Goal: Transaction & Acquisition: Obtain resource

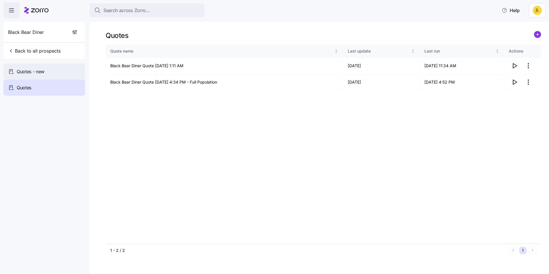
click at [48, 65] on div "Quotes - new" at bounding box center [44, 71] width 82 height 16
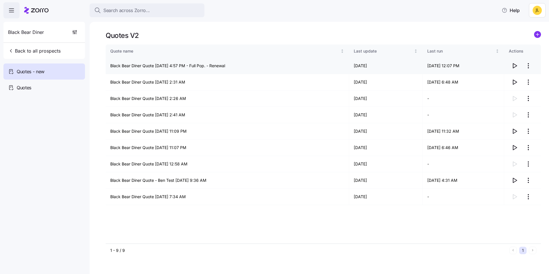
click at [513, 68] on icon "button" at bounding box center [514, 65] width 7 height 7
drag, startPoint x: 125, startPoint y: 251, endPoint x: 107, endPoint y: 252, distance: 18.4
click at [107, 252] on div "1 - 9 / 9 1" at bounding box center [323, 250] width 435 height 13
drag, startPoint x: 107, startPoint y: 252, endPoint x: 124, endPoint y: 250, distance: 17.4
click at [124, 250] on div "1 - 9 / 9" at bounding box center [308, 251] width 397 height 6
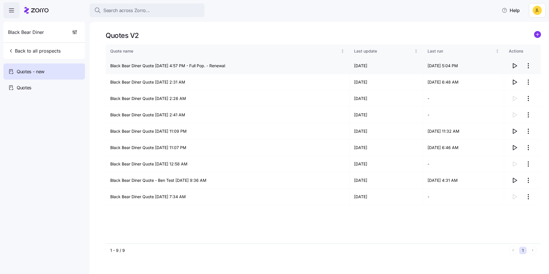
click at [517, 65] on icon "button" at bounding box center [514, 65] width 7 height 7
click at [44, 84] on div "Quotes" at bounding box center [44, 88] width 82 height 16
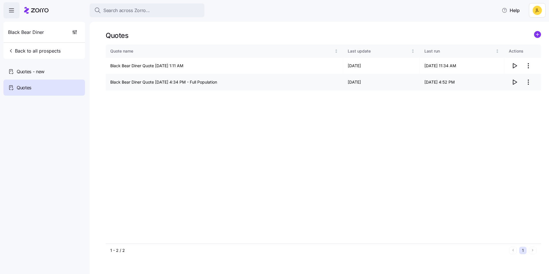
click at [516, 82] on icon "button" at bounding box center [515, 82] width 4 height 5
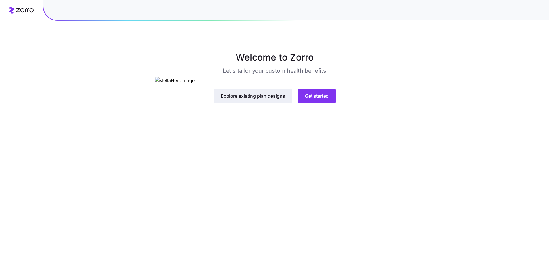
click at [258, 103] on button "Explore existing plan designs" at bounding box center [253, 96] width 79 height 14
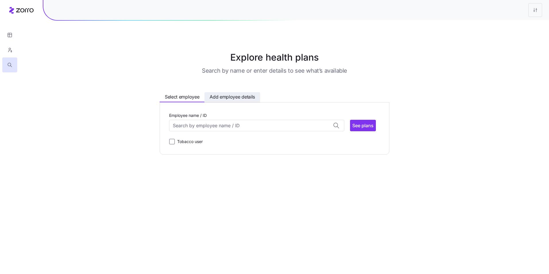
click at [235, 99] on span "Add employee details" at bounding box center [232, 96] width 45 height 7
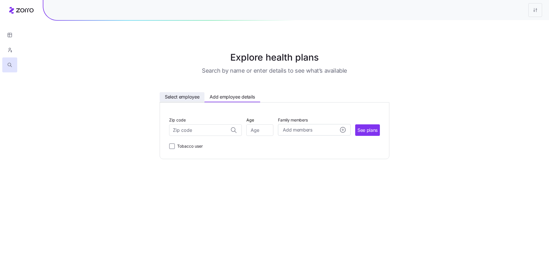
click at [180, 96] on span "Select employee" at bounding box center [182, 96] width 34 height 7
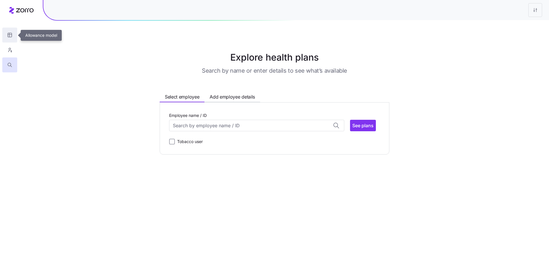
click at [9, 37] on icon "button" at bounding box center [9, 35] width 5 height 6
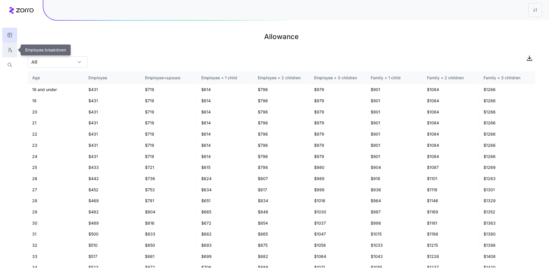
click at [11, 48] on icon "button" at bounding box center [9, 50] width 5 height 6
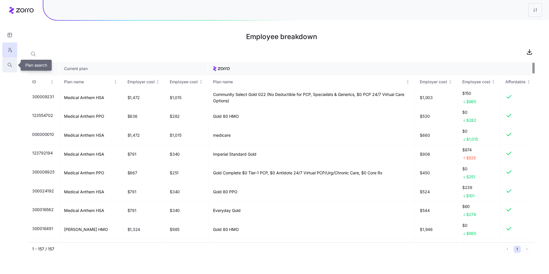
click at [11, 67] on icon "button" at bounding box center [9, 65] width 5 height 6
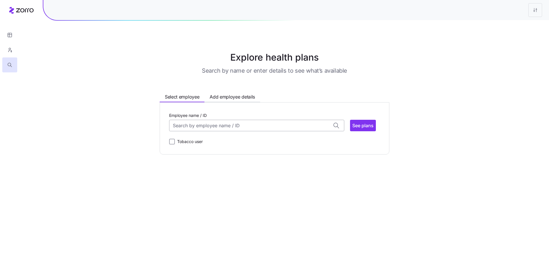
click at [189, 126] on input "Employee name / ID" at bounding box center [256, 125] width 175 height 11
click at [217, 151] on div "ID: 123872912 (30) 92703" at bounding box center [256, 146] width 173 height 17
type input "123872912"
click at [290, 125] on input "123872912" at bounding box center [256, 125] width 175 height 11
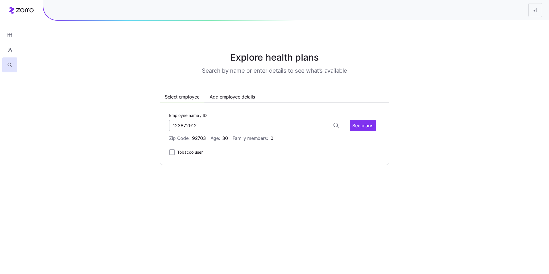
scroll to position [0, 0]
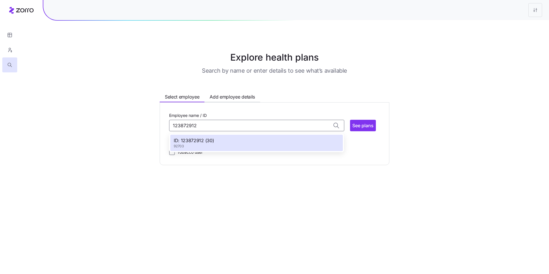
drag, startPoint x: 198, startPoint y: 126, endPoint x: 163, endPoint y: 123, distance: 35.2
click at [163, 123] on div "Employee name / ID 123872912 ID: 123872912 (30) 92703 See plans Zip Code: 92703…" at bounding box center [275, 133] width 230 height 63
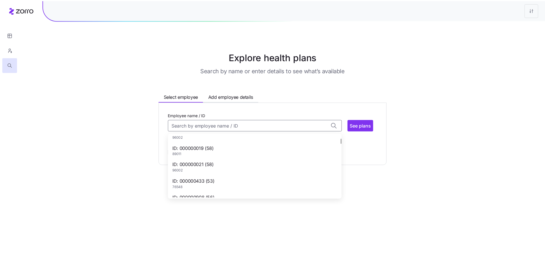
scroll to position [86, 0]
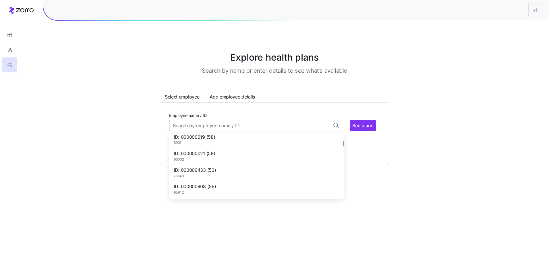
click at [225, 168] on div "ID: 000000433 (53) 76548" at bounding box center [256, 172] width 173 height 17
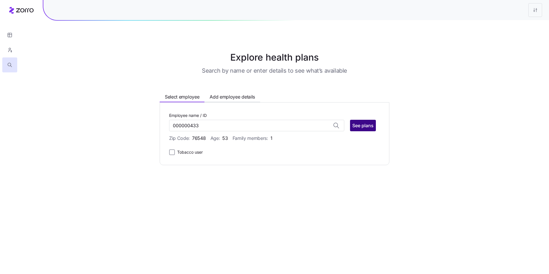
type input "000000433"
click at [352, 126] on span "See plans" at bounding box center [362, 125] width 21 height 7
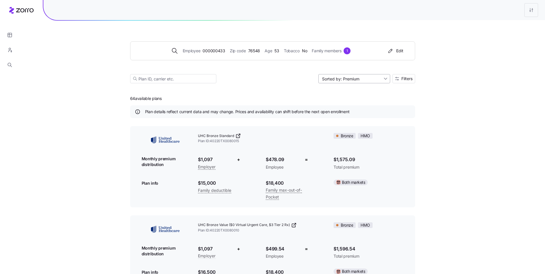
click at [363, 78] on input "Sorted by: Premium" at bounding box center [354, 78] width 72 height 9
click at [395, 54] on button "Edit" at bounding box center [395, 50] width 21 height 9
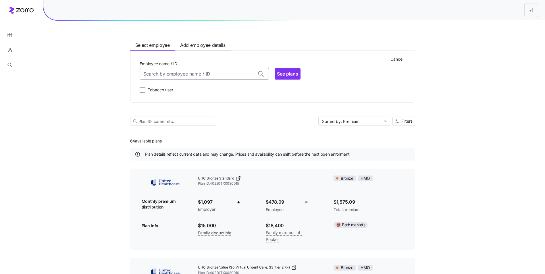
click at [212, 76] on input "Employee name / ID" at bounding box center [204, 73] width 129 height 11
click at [193, 110] on div "ID: 000000007 (76) 97415" at bounding box center [204, 112] width 127 height 17
type input "000000007"
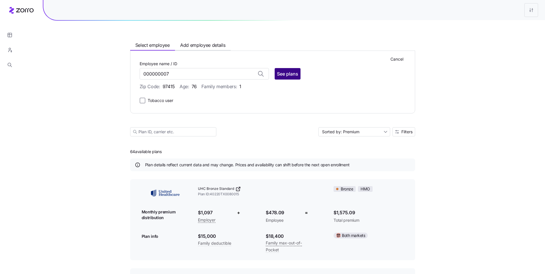
click at [286, 71] on span "See plans" at bounding box center [287, 73] width 21 height 7
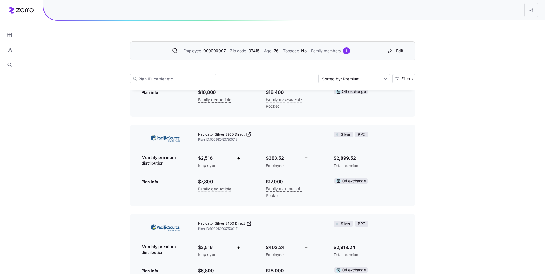
scroll to position [1350, 0]
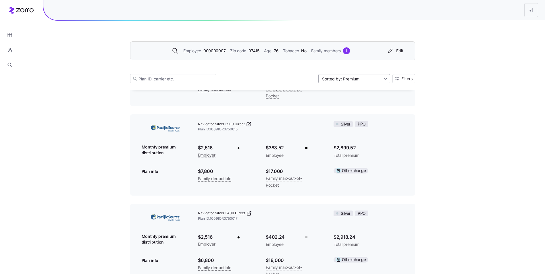
click at [384, 77] on input "Sorted by: Premium" at bounding box center [354, 78] width 72 height 9
click at [384, 77] on div "Sorted by: Premium" at bounding box center [354, 78] width 72 height 9
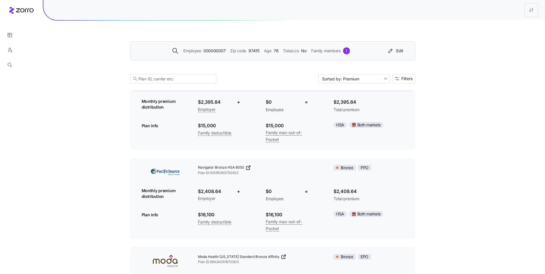
scroll to position [0, 0]
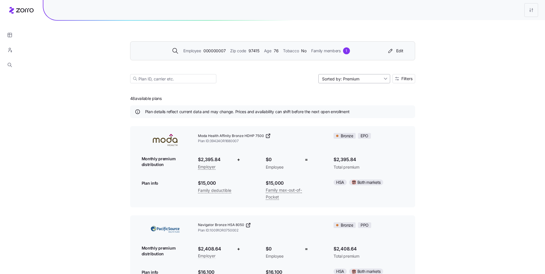
click at [361, 80] on input "Sorted by: Premium" at bounding box center [354, 78] width 72 height 9
click at [273, 89] on div "Employee 000000007 Zip code 97415 Age 76 Tobacco No Family members 1 Edit Sorte…" at bounding box center [272, 56] width 285 height 70
click at [371, 58] on div "Employee 000000007 Zip code 97415 Age 76 Tobacco No Family members 1 Edit" at bounding box center [272, 50] width 285 height 19
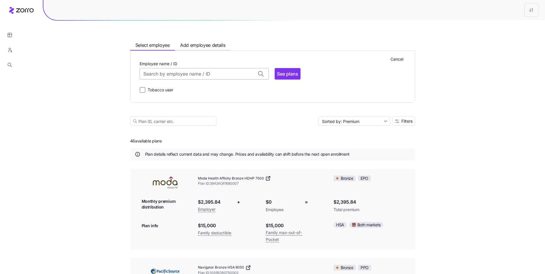
click at [177, 75] on input "Employee name / ID" at bounding box center [204, 73] width 129 height 11
click at [195, 109] on div "ID: 123918768 (51) 90712" at bounding box center [204, 115] width 127 height 17
type input "123918768"
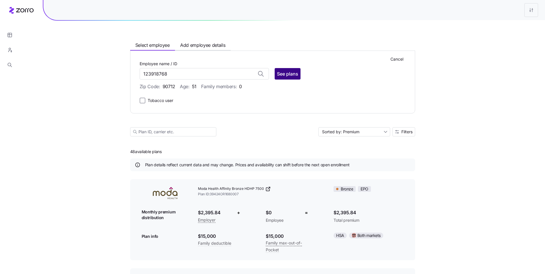
click at [286, 78] on button "See plans" at bounding box center [288, 73] width 26 height 11
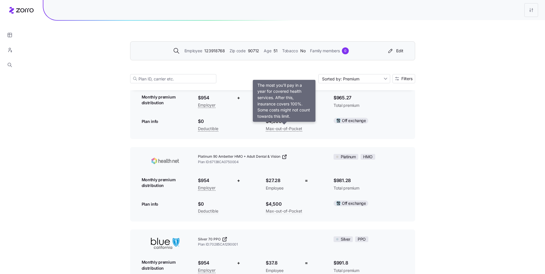
scroll to position [4510, 0]
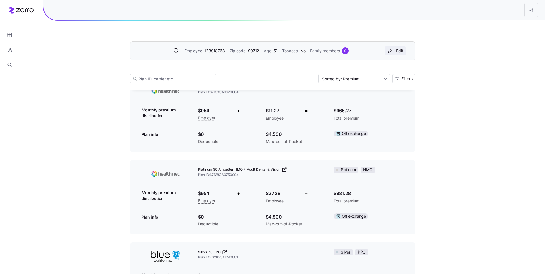
click at [385, 51] on button "Edit" at bounding box center [395, 50] width 21 height 9
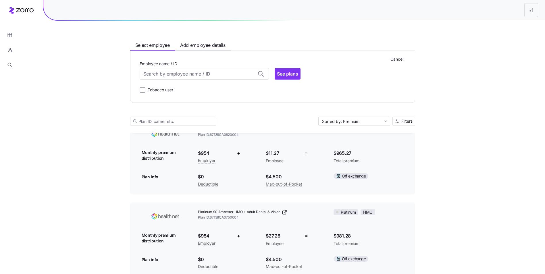
scroll to position [4552, 0]
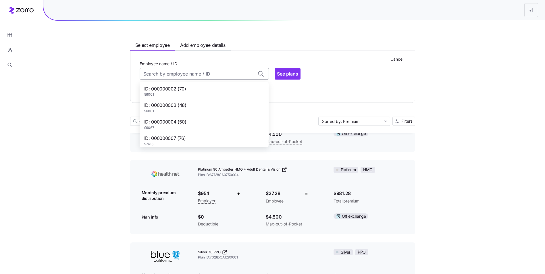
click at [212, 71] on input "Employee name / ID" at bounding box center [204, 73] width 129 height 11
click at [205, 89] on div "ID: 000000002 (70) 96001" at bounding box center [204, 91] width 127 height 17
type input "000000002"
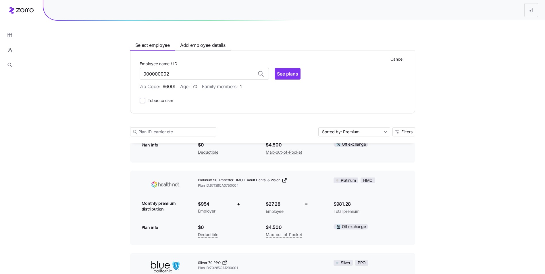
scroll to position [4563, 0]
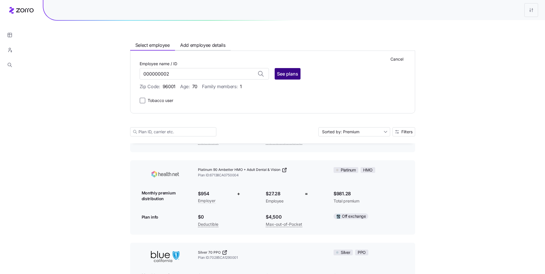
click at [286, 76] on span "See plans" at bounding box center [287, 73] width 21 height 7
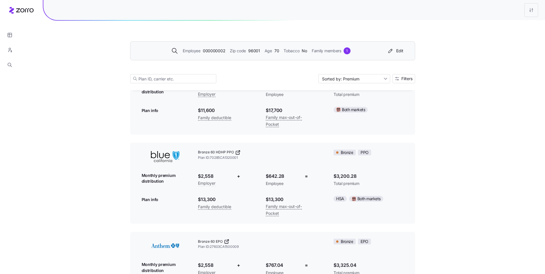
scroll to position [86, 0]
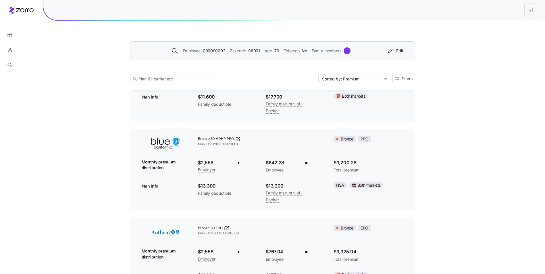
click at [223, 140] on span "Bronze 60 HDHP PPO" at bounding box center [216, 138] width 36 height 5
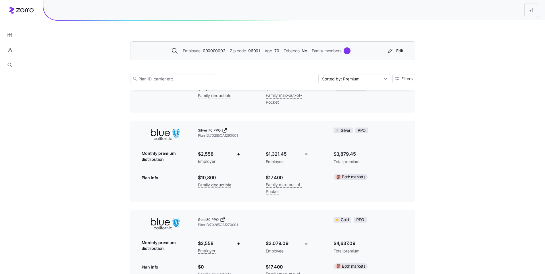
scroll to position [747, 0]
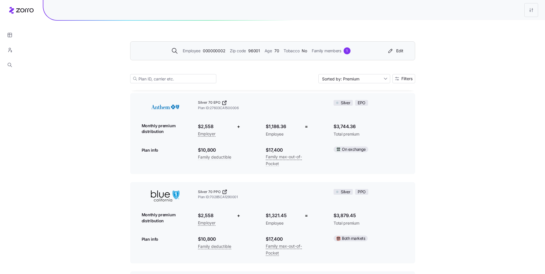
click at [21, 13] on icon at bounding box center [21, 10] width 24 height 7
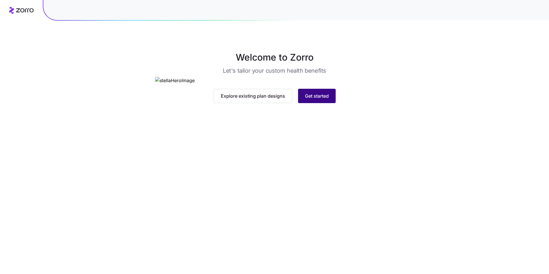
click at [313, 99] on span "Get started" at bounding box center [317, 95] width 24 height 7
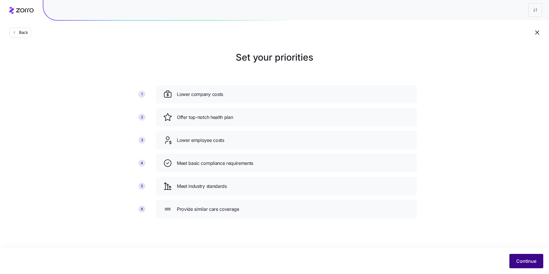
click at [520, 263] on span "Continue" at bounding box center [526, 261] width 20 height 7
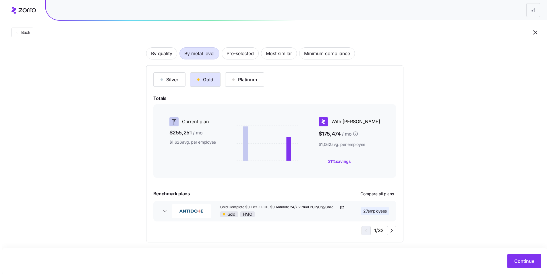
scroll to position [43, 0]
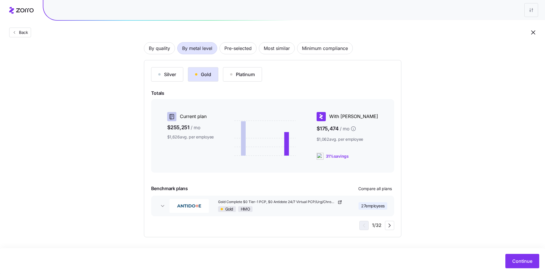
click at [245, 140] on icon at bounding box center [243, 138] width 5 height 34
click at [242, 76] on div "Platinum" at bounding box center [242, 74] width 25 height 7
click at [205, 75] on div "Gold" at bounding box center [203, 74] width 16 height 7
click at [166, 75] on div "Silver" at bounding box center [167, 74] width 18 height 7
click at [207, 73] on div "Gold" at bounding box center [203, 74] width 16 height 7
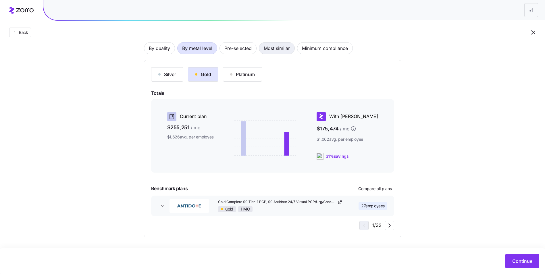
click at [274, 49] on span "Most similar" at bounding box center [277, 48] width 26 height 11
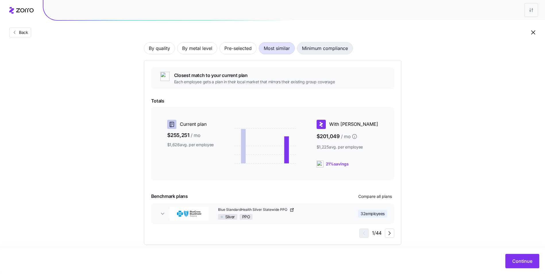
click at [325, 49] on span "Minimum compliance" at bounding box center [325, 48] width 46 height 11
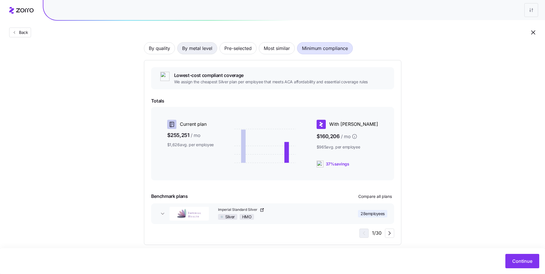
click at [194, 50] on span "By metal level" at bounding box center [197, 48] width 30 height 11
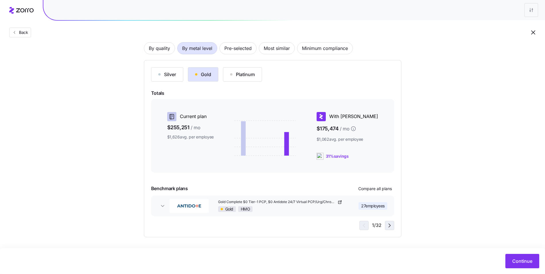
click at [387, 227] on icon "button" at bounding box center [389, 225] width 7 height 7
click at [389, 227] on icon "button" at bounding box center [389, 225] width 7 height 7
click at [385, 191] on span "Compare all plans" at bounding box center [375, 189] width 34 height 6
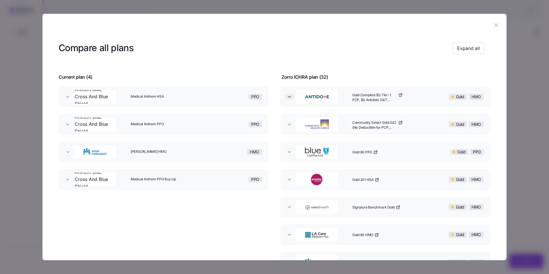
click at [289, 99] on icon "button" at bounding box center [290, 97] width 6 height 6
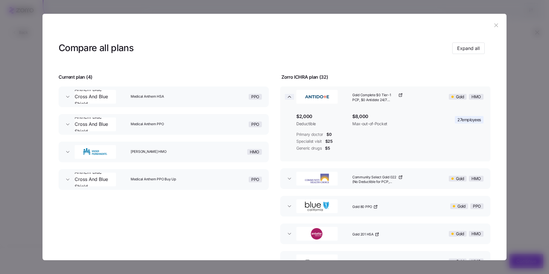
click at [289, 99] on icon "button" at bounding box center [290, 97] width 6 height 6
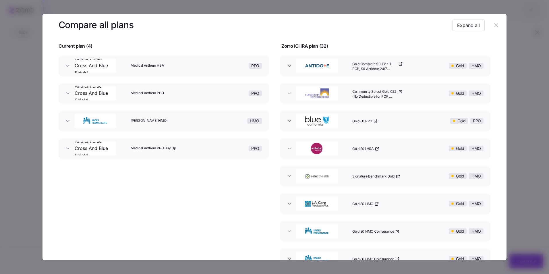
scroll to position [0, 0]
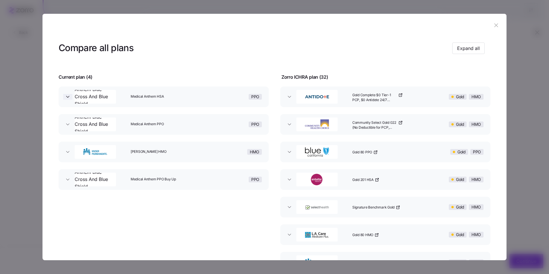
click at [68, 98] on icon "button" at bounding box center [68, 97] width 6 height 6
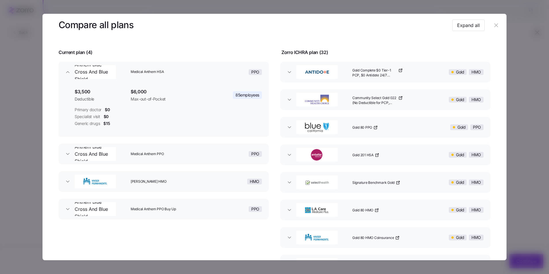
scroll to position [57, 0]
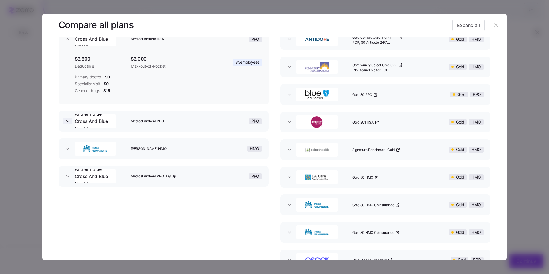
click at [66, 122] on icon "button" at bounding box center [68, 121] width 6 height 6
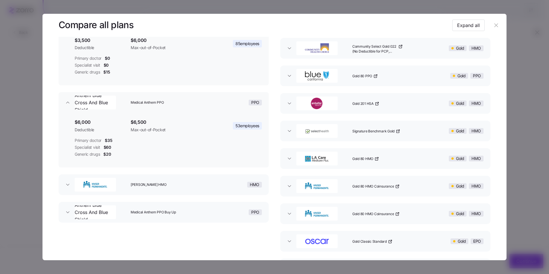
scroll to position [86, 0]
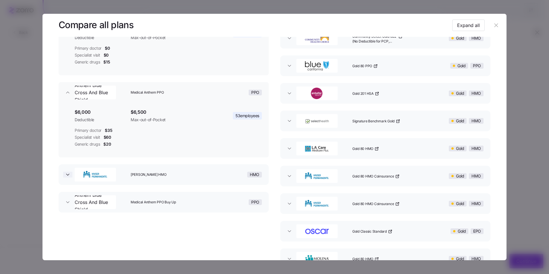
click at [72, 173] on span "button" at bounding box center [67, 175] width 9 height 6
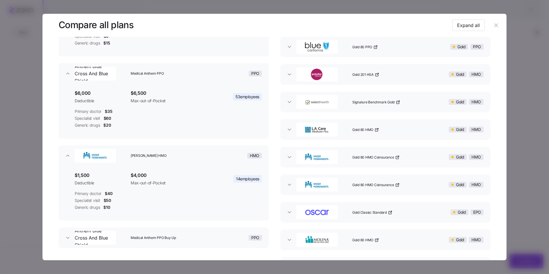
scroll to position [115, 0]
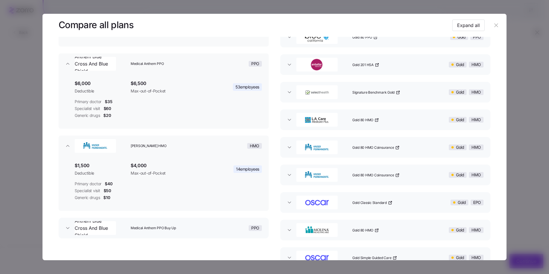
click at [68, 226] on icon "button" at bounding box center [68, 228] width 6 height 6
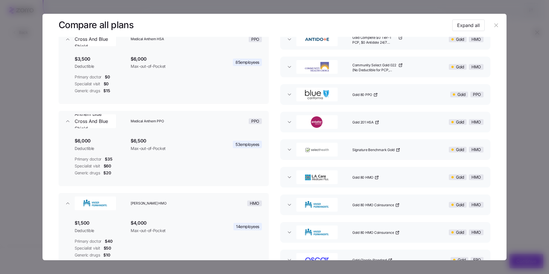
scroll to position [0, 0]
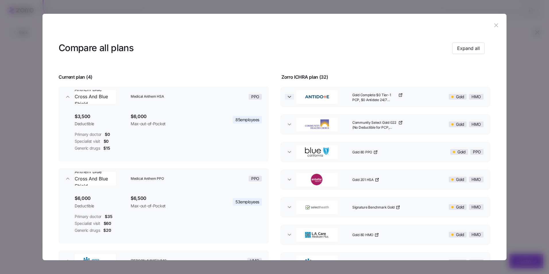
click at [291, 97] on span "button" at bounding box center [289, 97] width 9 height 6
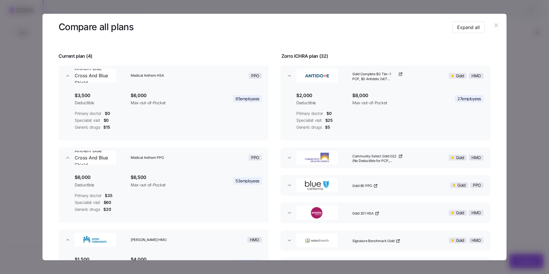
scroll to position [29, 0]
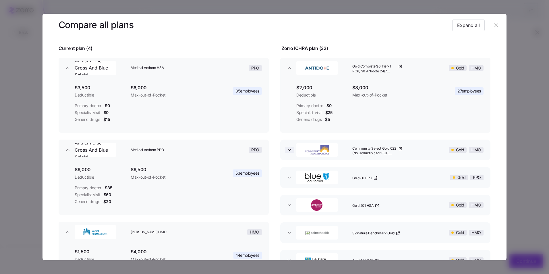
click at [287, 150] on icon "button" at bounding box center [290, 150] width 6 height 6
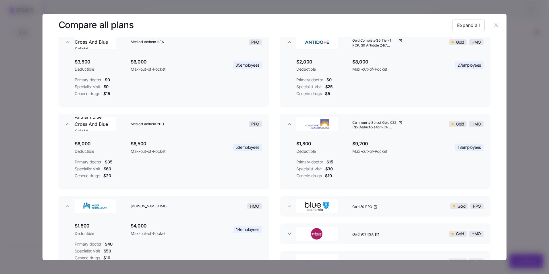
scroll to position [86, 0]
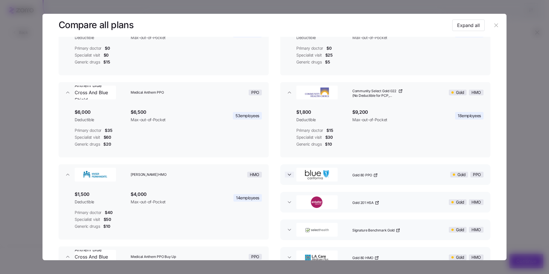
click at [287, 174] on icon "button" at bounding box center [290, 175] width 6 height 6
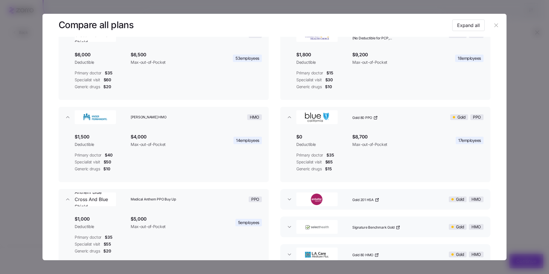
scroll to position [172, 0]
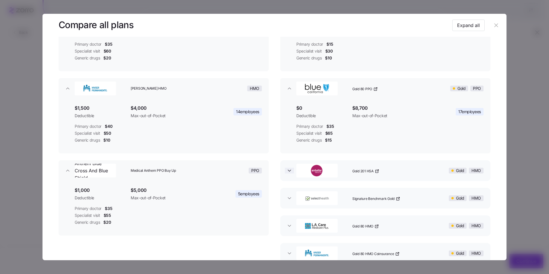
click at [289, 169] on icon "button" at bounding box center [290, 171] width 6 height 6
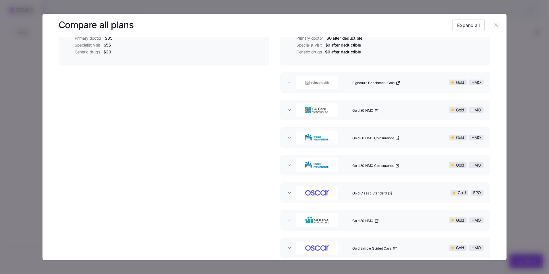
scroll to position [345, 0]
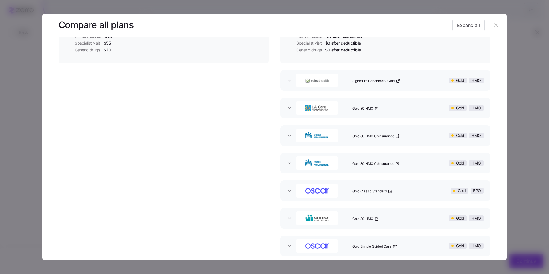
click at [290, 84] on button "Signature Benchmark Gold Gold HMO" at bounding box center [385, 80] width 210 height 21
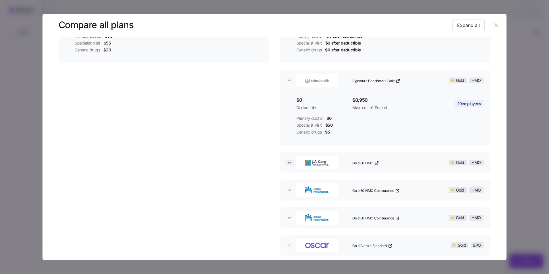
click at [292, 165] on span "button" at bounding box center [289, 163] width 9 height 6
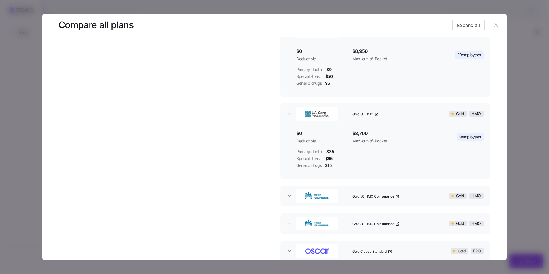
scroll to position [431, 0]
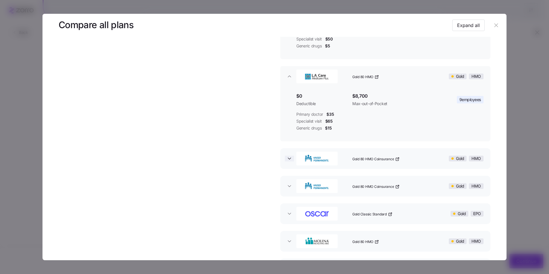
click at [290, 161] on icon "button" at bounding box center [290, 159] width 6 height 6
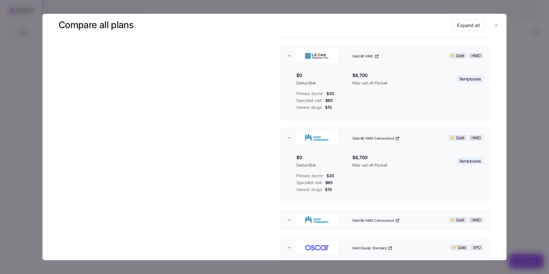
scroll to position [460, 0]
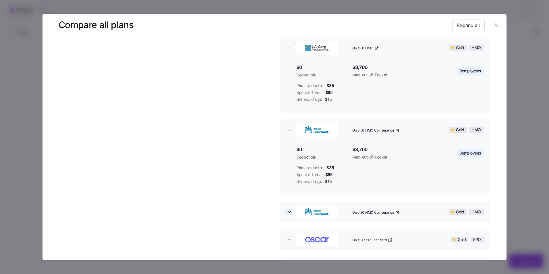
click at [287, 209] on icon "button" at bounding box center [290, 212] width 6 height 6
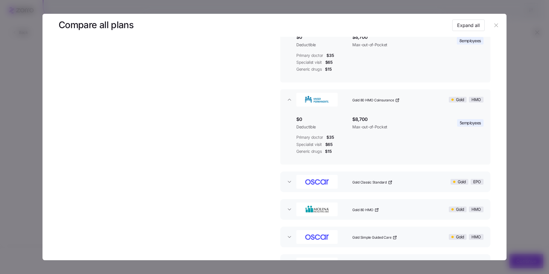
scroll to position [603, 0]
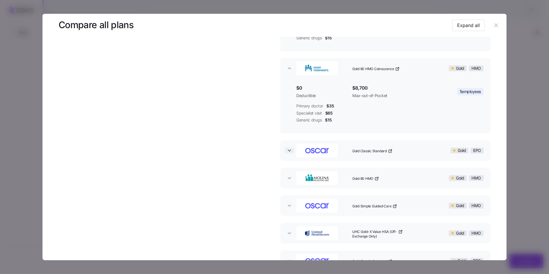
click at [288, 151] on icon "button" at bounding box center [289, 150] width 3 height 1
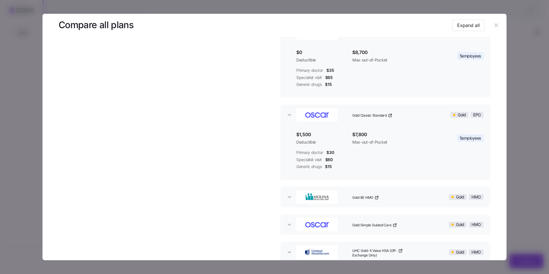
scroll to position [689, 0]
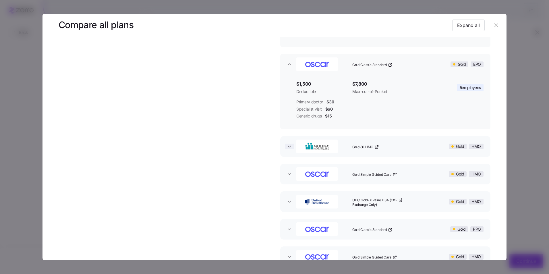
click at [287, 147] on icon "button" at bounding box center [290, 147] width 6 height 6
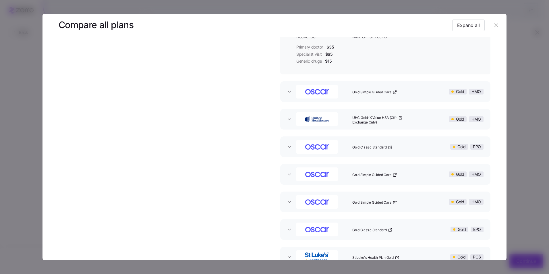
scroll to position [833, 0]
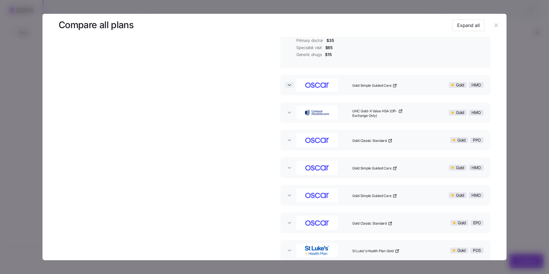
click at [289, 86] on icon "button" at bounding box center [290, 85] width 6 height 6
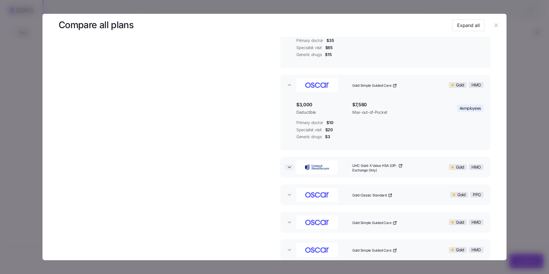
click at [287, 165] on icon "button" at bounding box center [290, 167] width 6 height 6
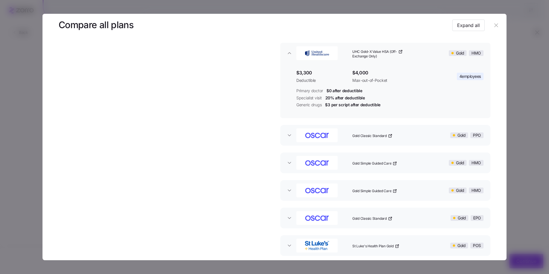
scroll to position [948, 0]
click at [287, 134] on icon "button" at bounding box center [290, 135] width 6 height 6
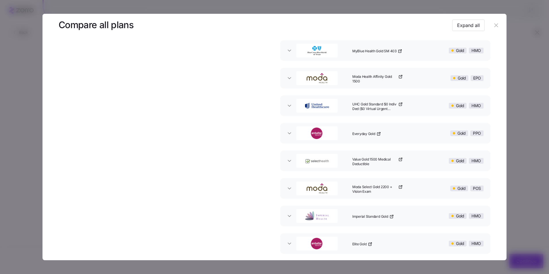
scroll to position [1447, 0]
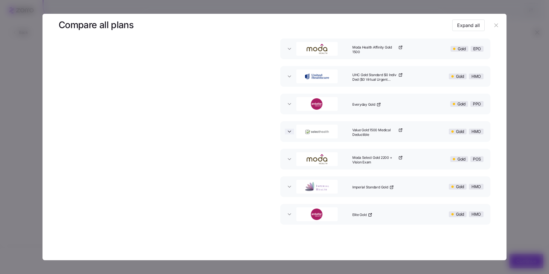
click at [287, 131] on icon "button" at bounding box center [290, 132] width 6 height 6
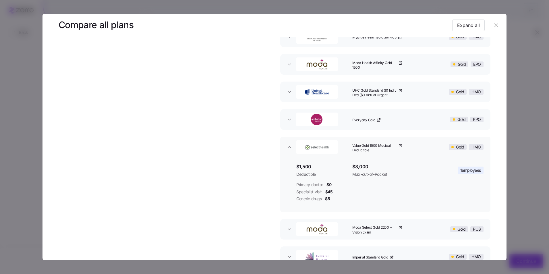
scroll to position [1418, 0]
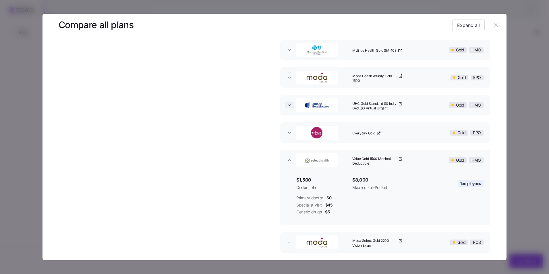
click at [287, 105] on icon "button" at bounding box center [290, 105] width 6 height 6
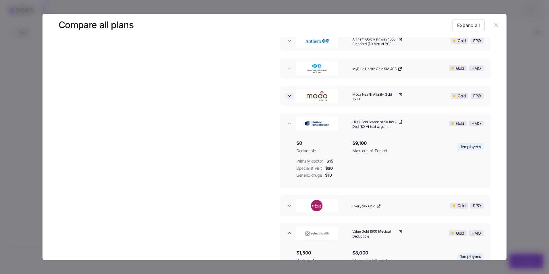
scroll to position [1389, 0]
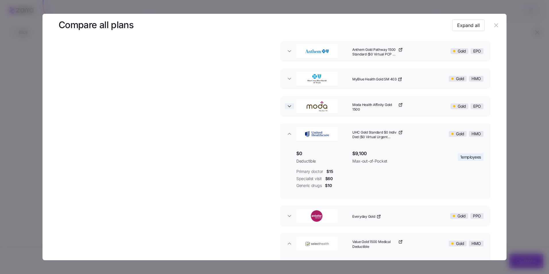
click at [289, 106] on icon "button" at bounding box center [289, 106] width 3 height 1
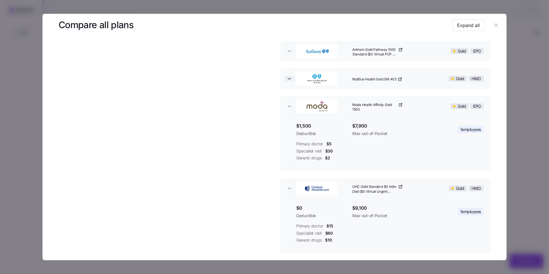
click at [288, 80] on icon "button" at bounding box center [290, 79] width 6 height 6
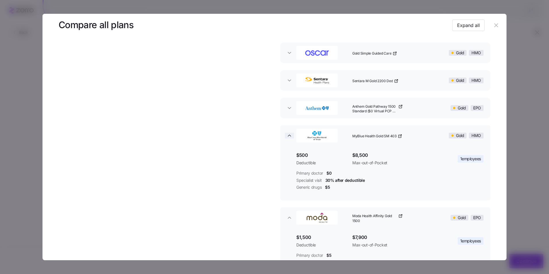
scroll to position [1332, 0]
click at [287, 107] on icon "button" at bounding box center [290, 109] width 6 height 6
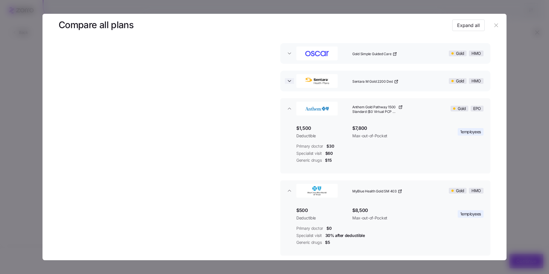
click at [289, 83] on icon "button" at bounding box center [290, 81] width 6 height 6
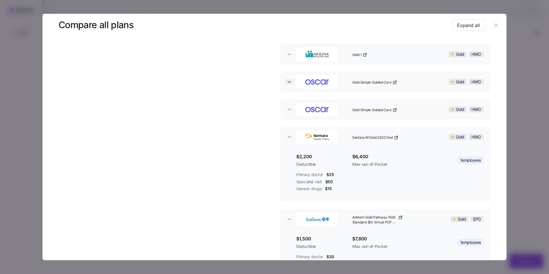
scroll to position [1274, 0]
click at [288, 111] on icon "button" at bounding box center [289, 110] width 3 height 1
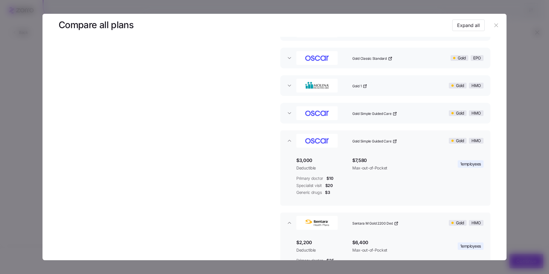
scroll to position [1217, 0]
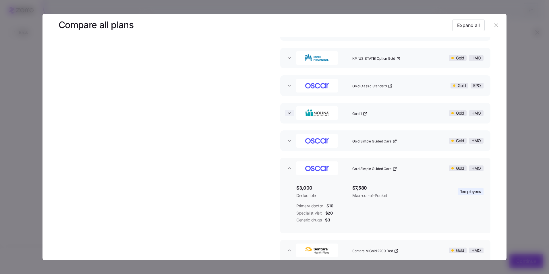
click at [287, 112] on icon "button" at bounding box center [290, 113] width 6 height 6
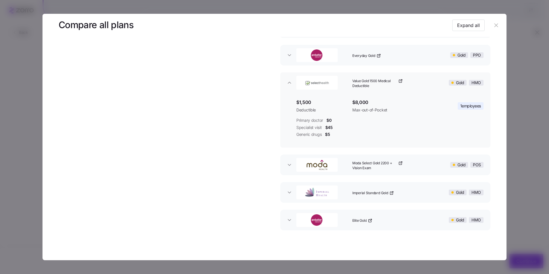
scroll to position [1883, 0]
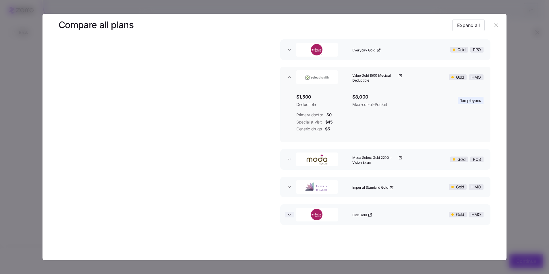
click at [289, 216] on icon "button" at bounding box center [290, 215] width 6 height 6
click at [288, 161] on icon "button" at bounding box center [290, 160] width 6 height 6
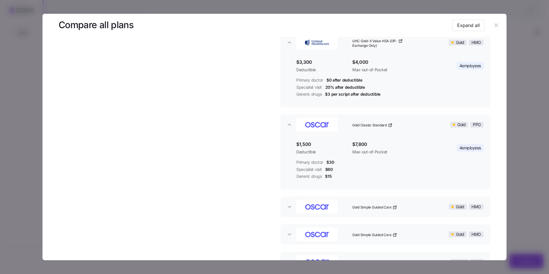
scroll to position [849, 0]
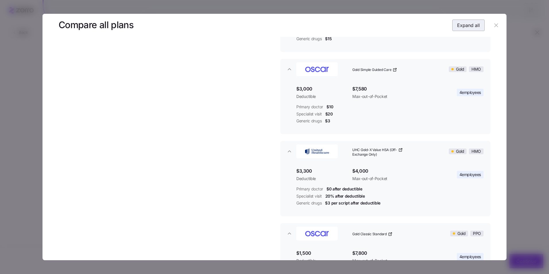
click at [467, 26] on span "Expand all" at bounding box center [468, 25] width 23 height 7
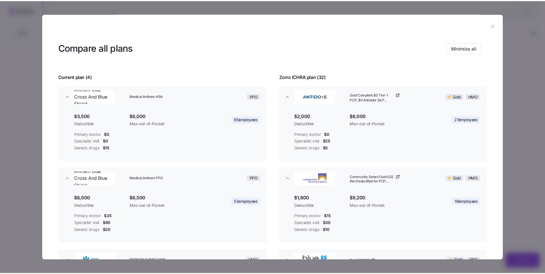
scroll to position [0, 0]
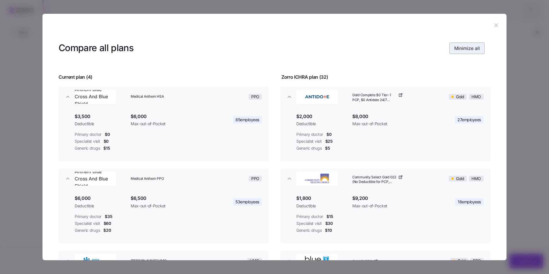
click at [457, 49] on span "Minimize all" at bounding box center [467, 48] width 26 height 7
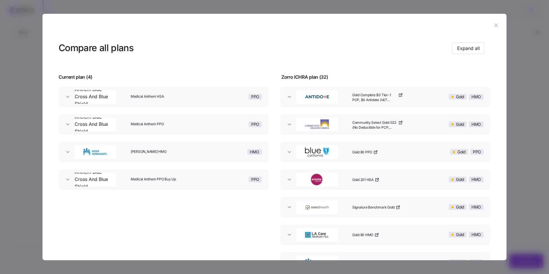
click at [495, 25] on icon "button" at bounding box center [496, 25] width 6 height 6
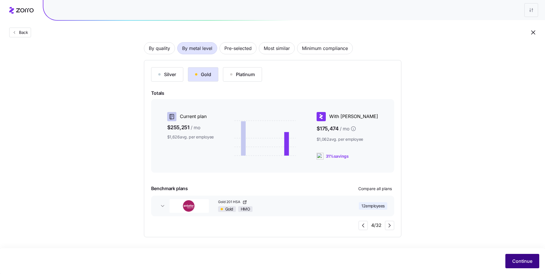
click at [520, 258] on span "Continue" at bounding box center [522, 261] width 20 height 7
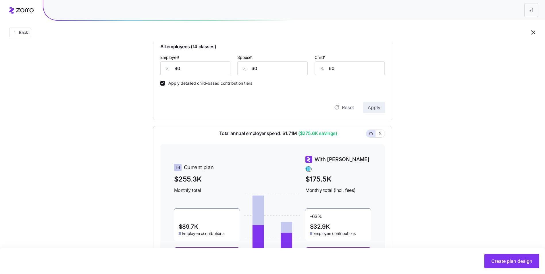
scroll to position [232, 0]
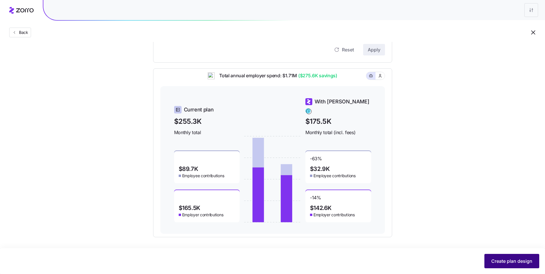
click at [502, 257] on button "Create plan design" at bounding box center [511, 261] width 55 height 14
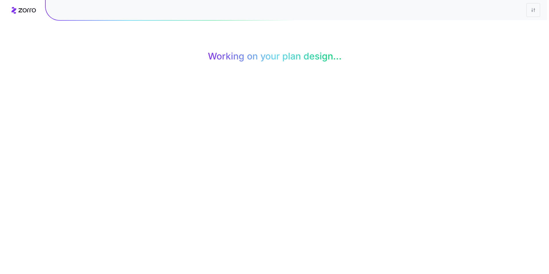
scroll to position [0, 0]
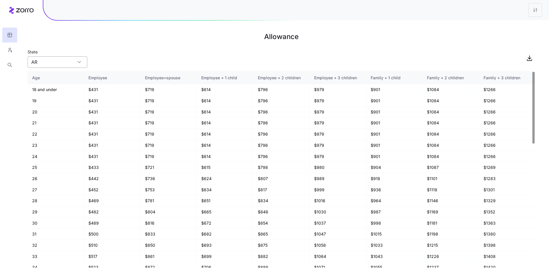
click at [60, 62] on input "AR" at bounding box center [58, 61] width 60 height 11
click at [63, 115] on div "UT" at bounding box center [57, 119] width 55 height 11
click at [64, 62] on input "UT" at bounding box center [58, 61] width 60 height 11
click at [64, 97] on div "TN" at bounding box center [57, 97] width 55 height 11
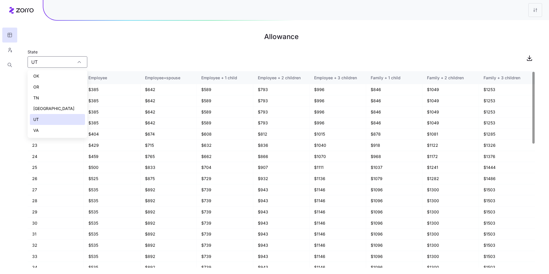
type input "TN"
click at [73, 67] on input "TN" at bounding box center [58, 61] width 60 height 11
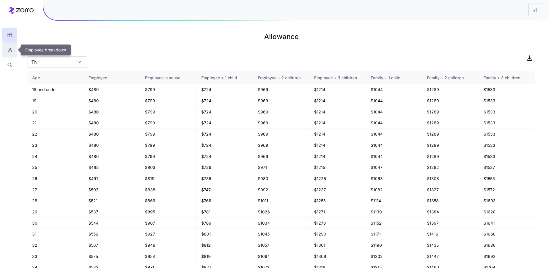
click at [14, 51] on button "button" at bounding box center [9, 50] width 15 height 15
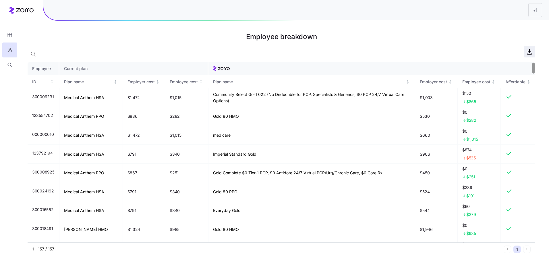
click at [529, 52] on icon "button" at bounding box center [529, 51] width 7 height 7
click at [7, 65] on icon "button" at bounding box center [9, 65] width 5 height 6
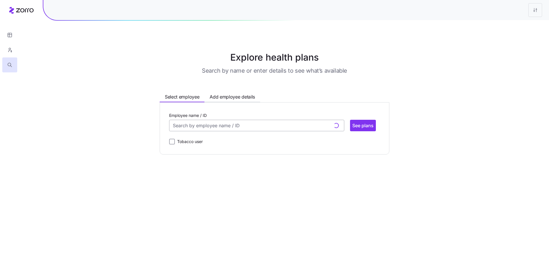
click at [215, 124] on input "Employee name / ID" at bounding box center [256, 125] width 175 height 11
click at [238, 99] on span "Add employee details" at bounding box center [232, 96] width 45 height 7
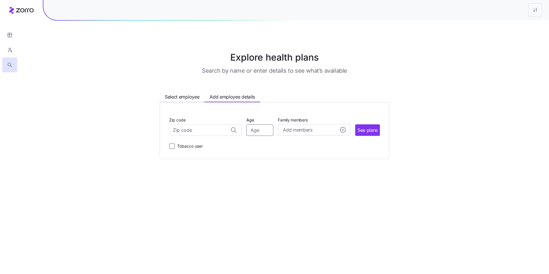
click at [258, 129] on input "Age" at bounding box center [259, 129] width 27 height 11
click at [289, 132] on span "Add members" at bounding box center [297, 129] width 29 height 7
click at [247, 192] on main "Explore health plans Search by name or enter details to see what’s available Se…" at bounding box center [274, 137] width 549 height 274
click at [184, 95] on span "Select employee" at bounding box center [182, 96] width 34 height 7
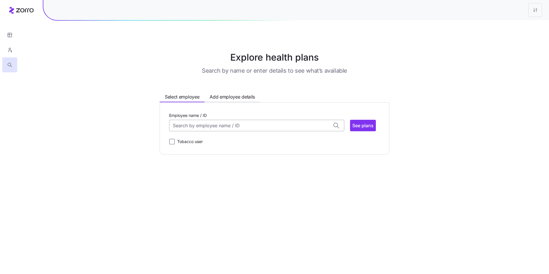
click at [221, 129] on input "Employee name / ID" at bounding box center [256, 125] width 175 height 11
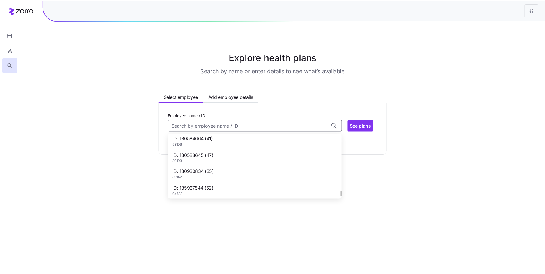
scroll to position [764, 0]
click at [230, 159] on div "ID: 130588645 (47) 89103" at bounding box center [256, 157] width 173 height 17
type input "130588645"
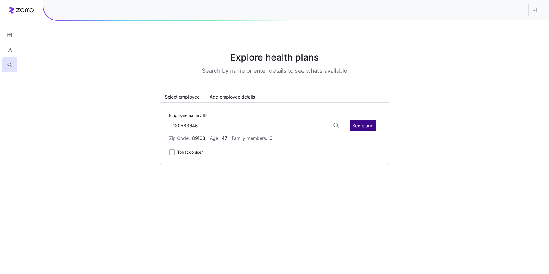
click at [360, 125] on span "See plans" at bounding box center [362, 125] width 21 height 7
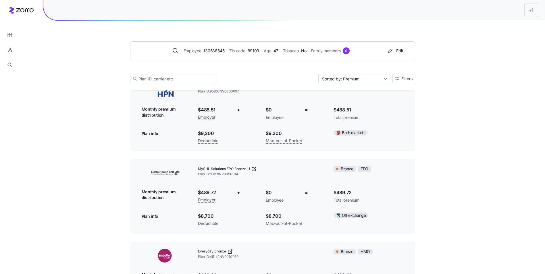
scroll to position [437, 0]
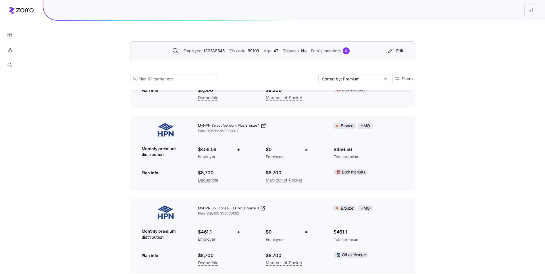
click at [337, 54] on div "Employee 130588645 Zip code 89103 Age [DEMOGRAPHIC_DATA] Tobacco No Family memb…" at bounding box center [271, 50] width 268 height 9
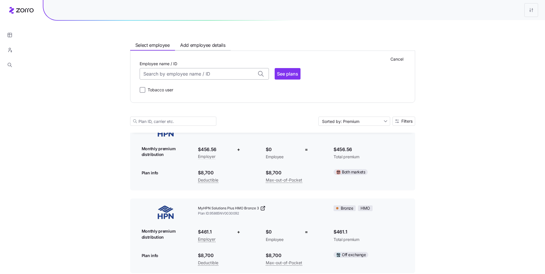
click at [232, 71] on input "Employee name / ID" at bounding box center [204, 73] width 129 height 11
click at [210, 108] on div "ID: 123878404 (37) 90744" at bounding box center [204, 111] width 127 height 17
type input "123878404"
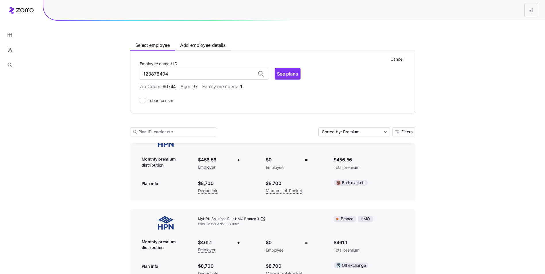
scroll to position [146, 0]
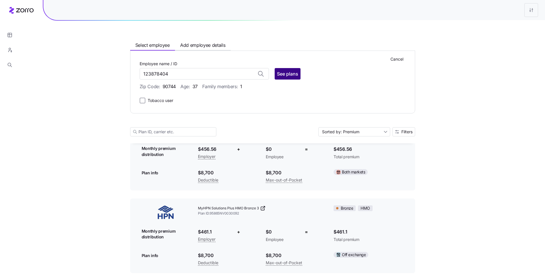
click at [279, 75] on span "See plans" at bounding box center [287, 73] width 21 height 7
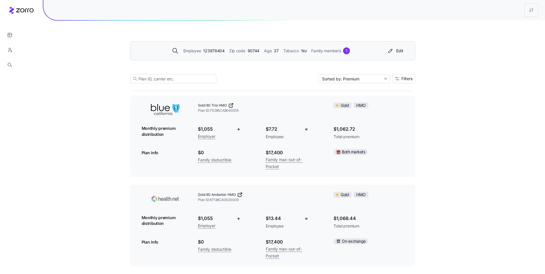
scroll to position [3217, 0]
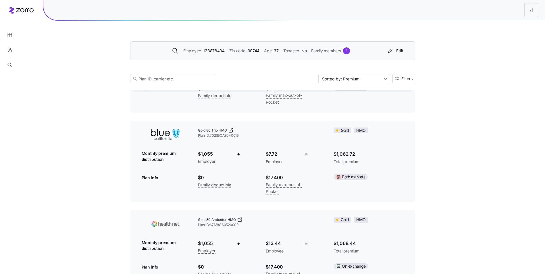
click at [241, 54] on div "Employee 123878404 Zip code 90744 Age 37 Tobacco No Family members 1" at bounding box center [260, 50] width 247 height 7
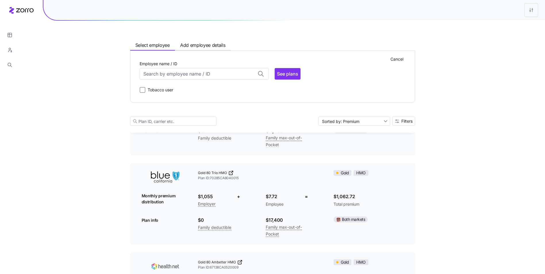
scroll to position [3260, 0]
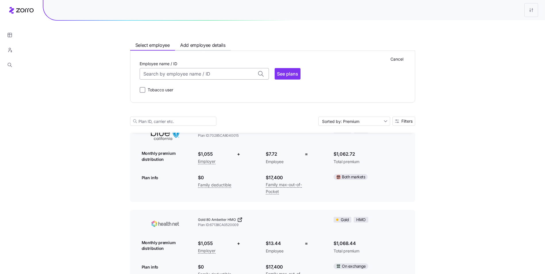
click at [185, 73] on input "Employee name / ID" at bounding box center [204, 73] width 129 height 11
click at [200, 115] on div "ID: 123702476 (60) 96067" at bounding box center [204, 110] width 127 height 17
type input "123702476"
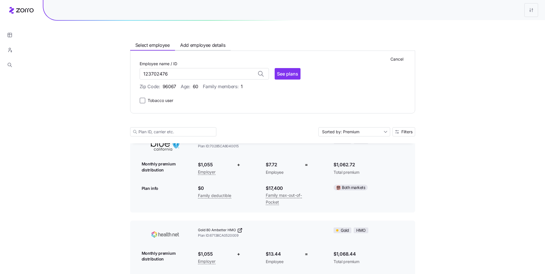
scroll to position [3270, 0]
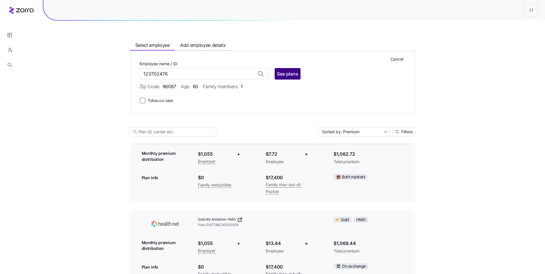
click at [290, 77] on span "See plans" at bounding box center [287, 73] width 21 height 7
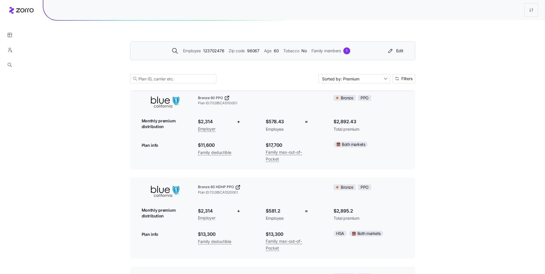
scroll to position [0, 0]
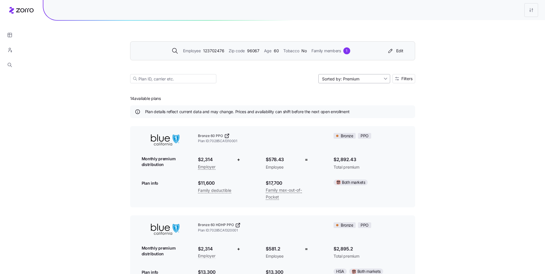
click at [357, 79] on input "Sorted by: Premium" at bounding box center [354, 78] width 72 height 9
click at [253, 82] on div "Sorted by: Premium Filters" at bounding box center [272, 78] width 285 height 9
click at [269, 56] on div "Employee 123702476 Zip code 96067 Age 60 Tobacco No Family members 1 Edit" at bounding box center [272, 50] width 285 height 19
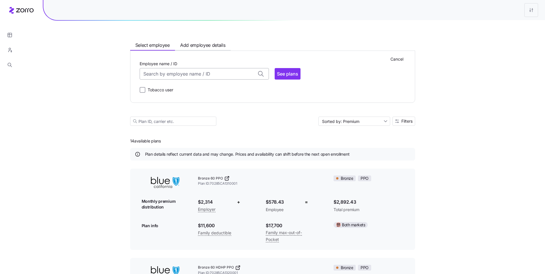
click at [232, 76] on input "Employee name / ID" at bounding box center [204, 73] width 129 height 11
click at [204, 105] on div "ID: 000000003 (48) 96001" at bounding box center [204, 107] width 127 height 17
type input "000000003"
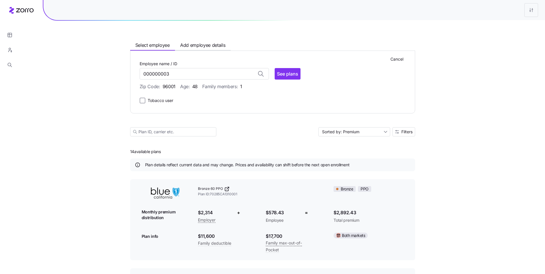
click at [280, 80] on div "Cancel Employee name / ID 000000003 ID: 000000003 (48) 96001 See plans Zip Code…" at bounding box center [273, 82] width 266 height 44
click at [281, 76] on span "See plans" at bounding box center [287, 73] width 21 height 7
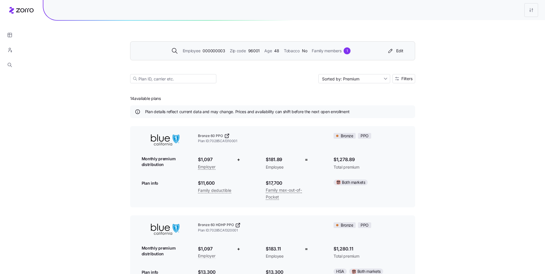
click at [267, 50] on span "Age" at bounding box center [267, 51] width 7 height 6
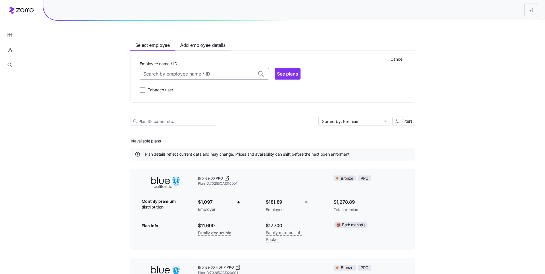
click at [205, 78] on input "Employee name / ID" at bounding box center [204, 73] width 129 height 11
click at [193, 115] on div "ID: 000000019 (58) 89011" at bounding box center [204, 116] width 127 height 17
type input "000000019"
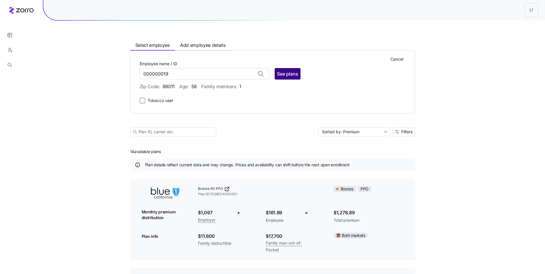
click at [294, 76] on span "See plans" at bounding box center [287, 73] width 21 height 7
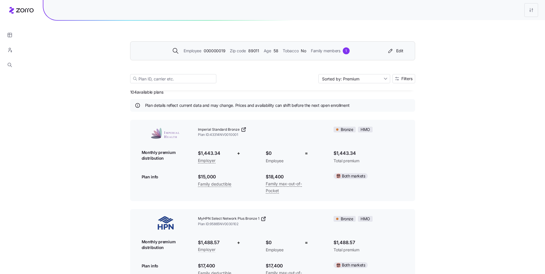
scroll to position [0, 0]
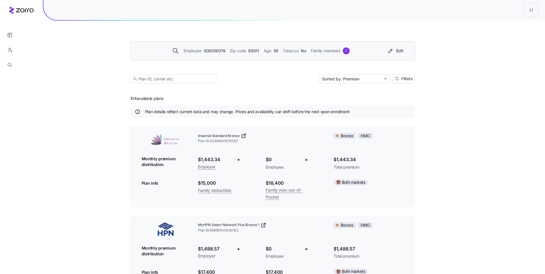
click at [244, 52] on span "Zip code" at bounding box center [238, 51] width 16 height 6
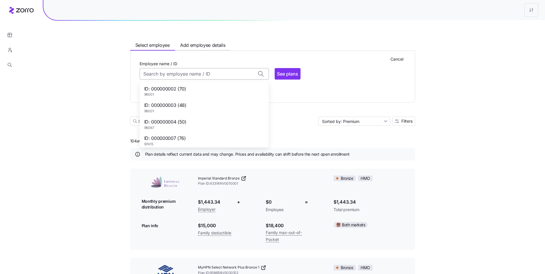
click at [227, 75] on input "Employee name / ID" at bounding box center [204, 73] width 129 height 11
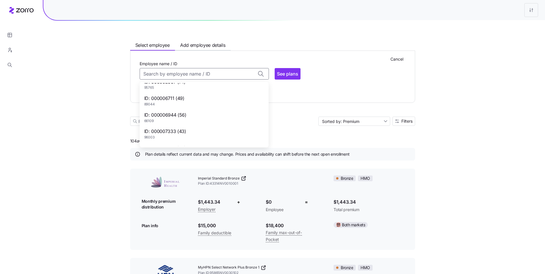
click at [204, 117] on div "ID: 000006944 (56) 66109" at bounding box center [204, 117] width 127 height 17
type input "000006944"
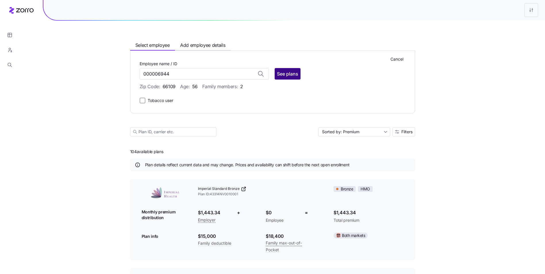
click at [278, 71] on span "See plans" at bounding box center [287, 73] width 21 height 7
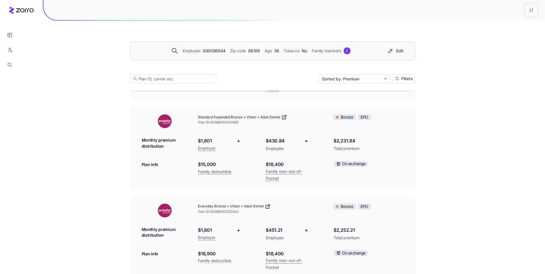
scroll to position [718, 0]
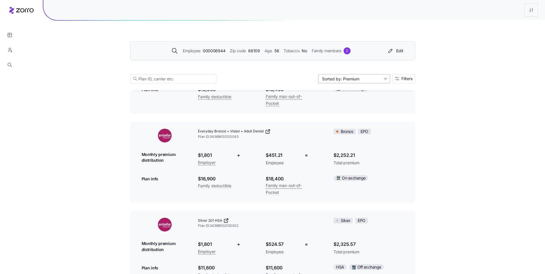
click at [347, 82] on input "Sorted by: Premium" at bounding box center [354, 78] width 72 height 9
click at [352, 101] on div "Deductible" at bounding box center [353, 101] width 67 height 9
type input "Sorted by: Deductible"
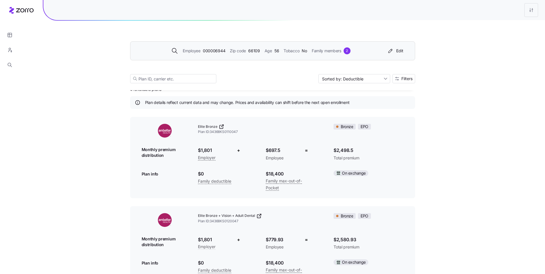
scroll to position [0, 0]
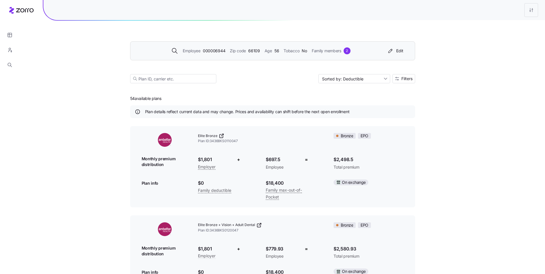
click at [240, 56] on div "Employee 000006944 Zip code 66109 Age 56 Tobacco No Family members 2 Edit" at bounding box center [272, 50] width 285 height 19
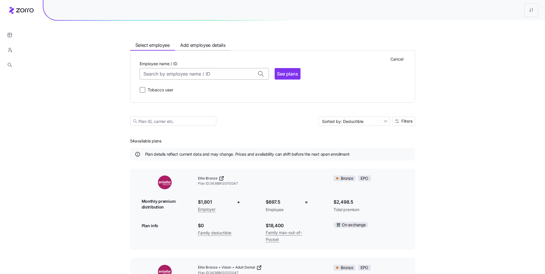
click at [204, 74] on input "Employee name / ID" at bounding box center [204, 73] width 129 height 11
click at [200, 130] on div "ID: 000006711 (49) 89044" at bounding box center [204, 129] width 127 height 17
type input "000006711"
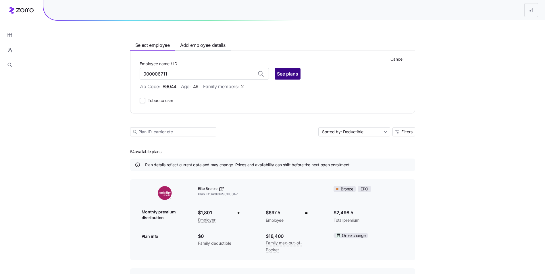
click at [288, 75] on span "See plans" at bounding box center [287, 73] width 21 height 7
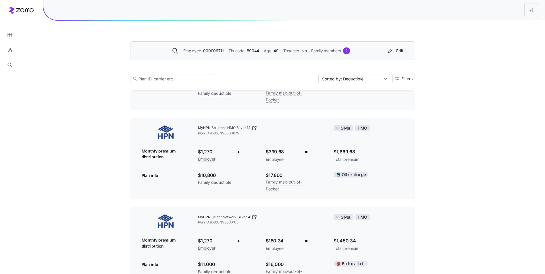
scroll to position [1178, 0]
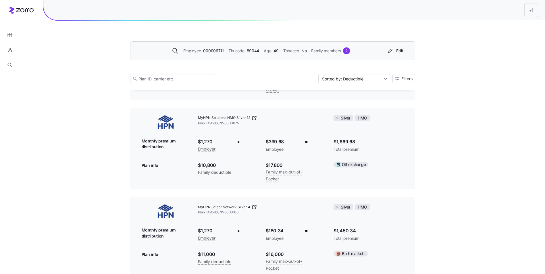
click at [207, 116] on span "MyHPN Solutions HMO Silver 1.1" at bounding box center [224, 117] width 52 height 5
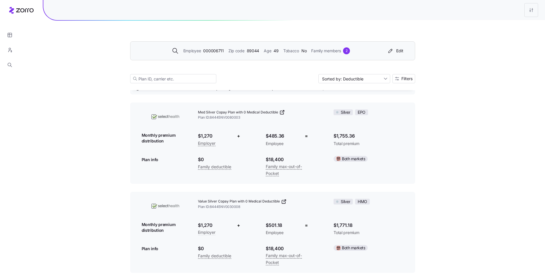
scroll to position [0, 0]
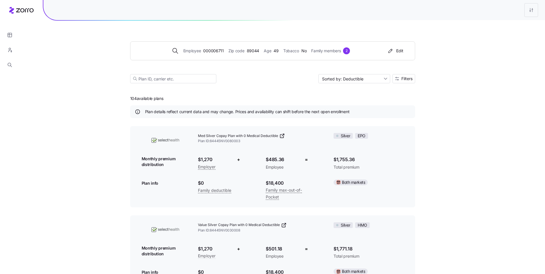
click at [225, 57] on div "Employee 000006711 Zip code 89044 Age 49 Tobacco No Family members 2 Edit" at bounding box center [272, 50] width 285 height 19
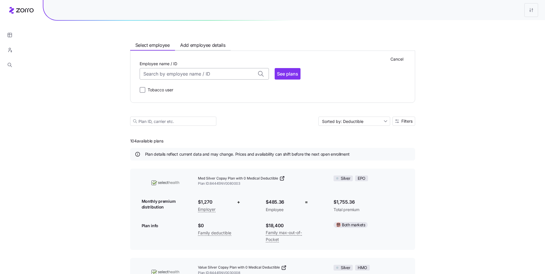
click at [200, 74] on input "Employee name / ID" at bounding box center [204, 73] width 129 height 11
click at [196, 100] on div "ID: 123879821 (27) 92707" at bounding box center [204, 99] width 127 height 17
type input "123879821"
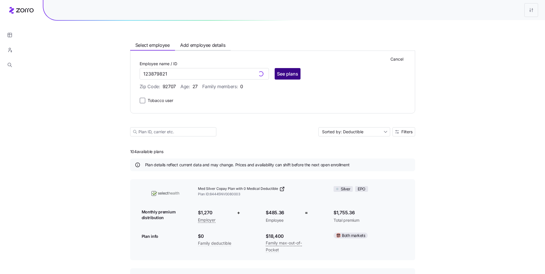
click at [284, 76] on span "See plans" at bounding box center [287, 73] width 21 height 7
click at [294, 74] on span "See plans" at bounding box center [287, 73] width 21 height 7
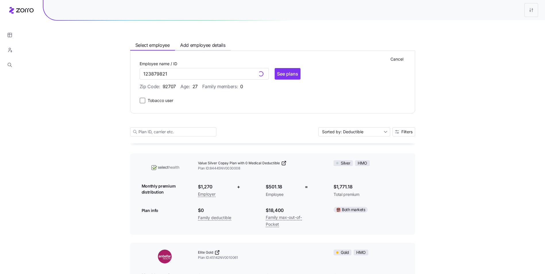
scroll to position [0, 0]
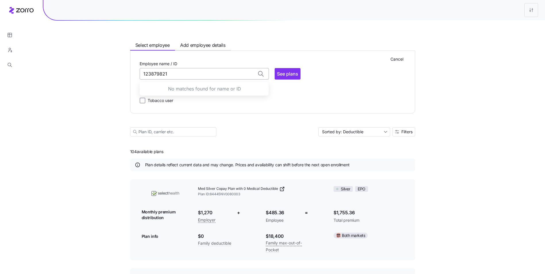
click at [191, 72] on input "123879821" at bounding box center [204, 73] width 129 height 11
drag, startPoint x: 272, startPoint y: 108, endPoint x: 278, endPoint y: 87, distance: 22.0
click at [272, 107] on div "Cancel Employee name / ID 123879821 No matches found for name or ID See plans Z…" at bounding box center [272, 82] width 285 height 63
click at [286, 74] on span "See plans" at bounding box center [287, 73] width 21 height 7
click at [196, 72] on input "123879821" at bounding box center [204, 73] width 129 height 11
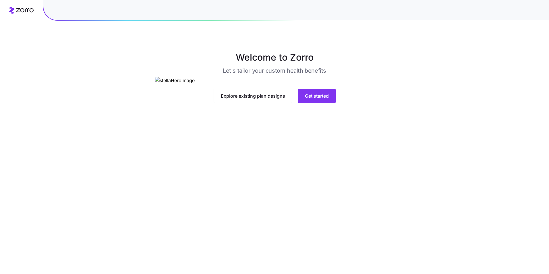
click at [320, 99] on span "Get started" at bounding box center [317, 95] width 24 height 7
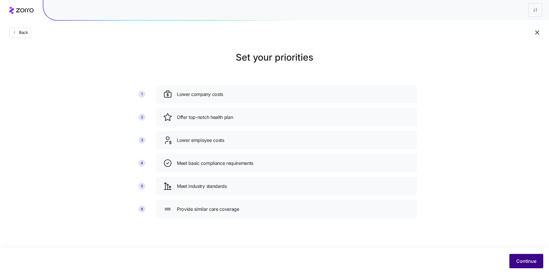
click at [522, 259] on span "Continue" at bounding box center [526, 261] width 20 height 7
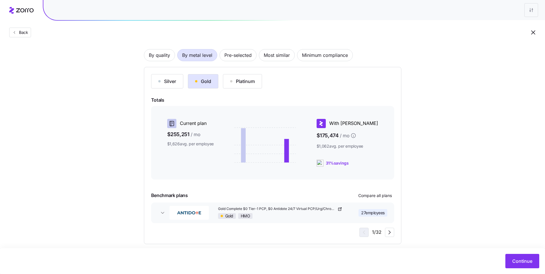
scroll to position [43, 0]
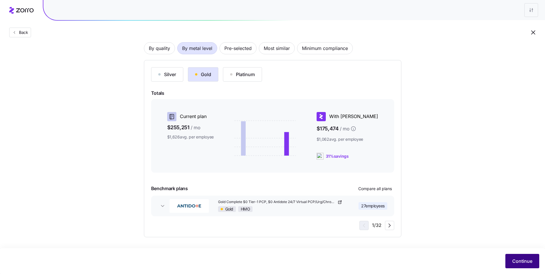
click at [519, 256] on button "Continue" at bounding box center [522, 261] width 34 height 14
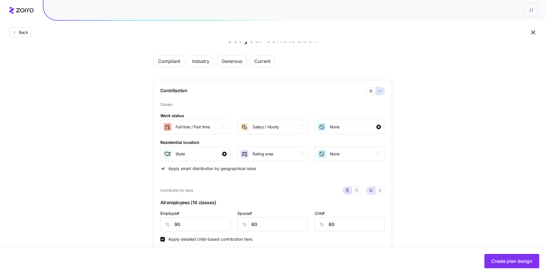
scroll to position [29, 0]
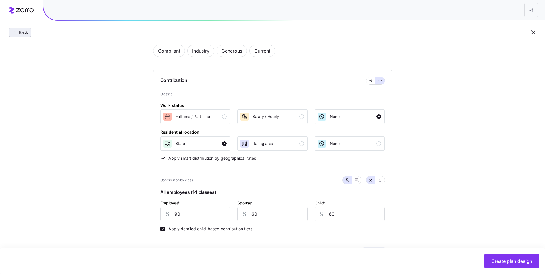
click at [27, 32] on span "Back" at bounding box center [22, 33] width 11 height 6
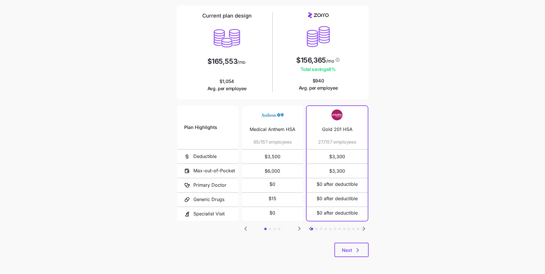
scroll to position [40, 0]
click at [356, 244] on button "Next" at bounding box center [351, 249] width 34 height 14
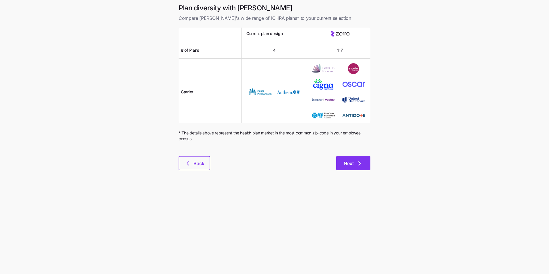
click at [350, 165] on span "Next" at bounding box center [349, 163] width 10 height 7
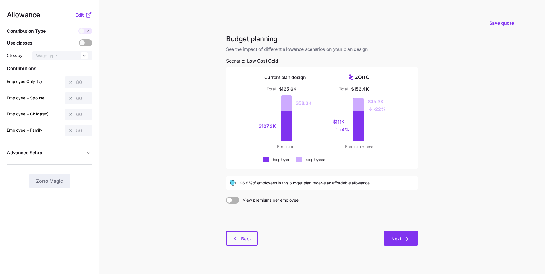
click at [404, 238] on icon "button" at bounding box center [407, 238] width 7 height 7
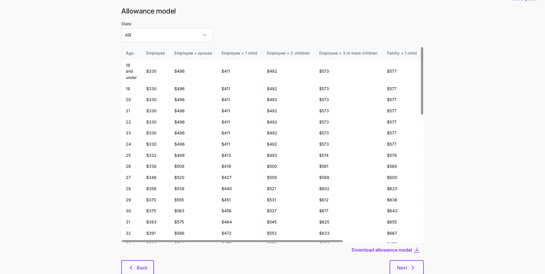
scroll to position [31, 0]
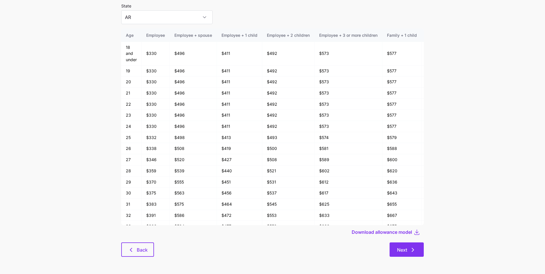
click at [411, 243] on button "Next" at bounding box center [406, 249] width 34 height 14
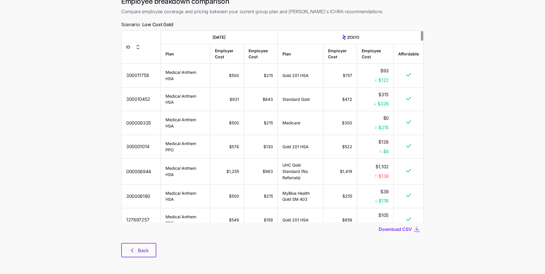
scroll to position [30, 0]
click at [409, 227] on span "Download CSV" at bounding box center [395, 228] width 33 height 7
drag, startPoint x: 148, startPoint y: 248, endPoint x: 149, endPoint y: 222, distance: 26.2
click at [148, 248] on span "Back" at bounding box center [143, 249] width 11 height 7
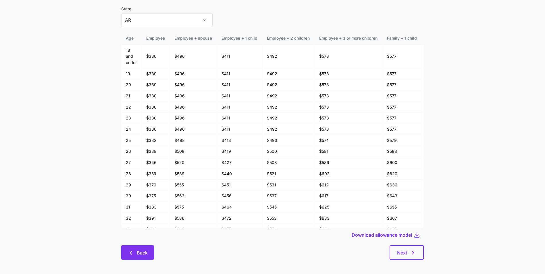
scroll to position [31, 0]
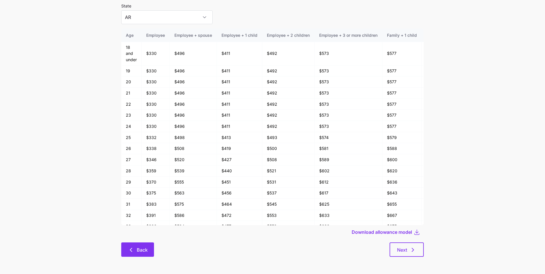
click at [132, 252] on icon "button" at bounding box center [131, 249] width 7 height 7
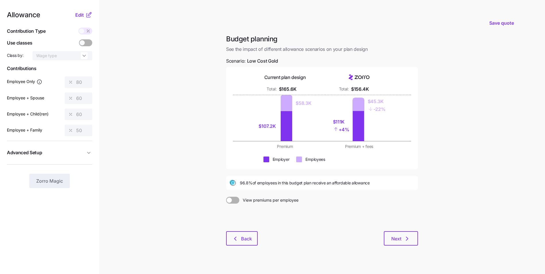
click at [463, 124] on main "Save quote Budget planning See the impact of different allowance scenarios on y…" at bounding box center [272, 141] width 545 height 282
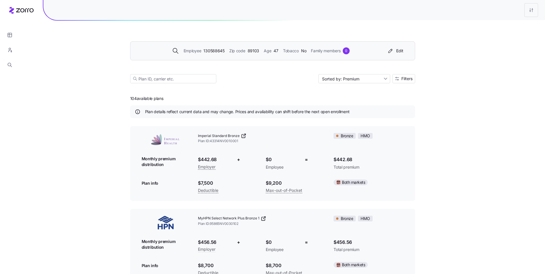
click at [245, 55] on div "Employee 130588645 Zip code 89103 Age [DEMOGRAPHIC_DATA] Tobacco No Family memb…" at bounding box center [271, 50] width 268 height 9
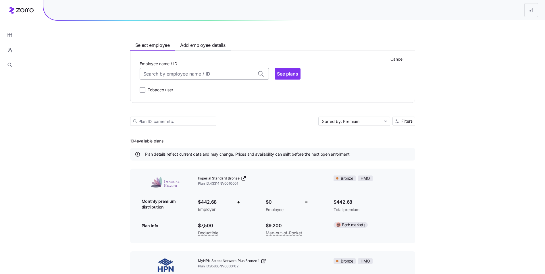
click at [222, 74] on input "Employee name / ID" at bounding box center [204, 73] width 129 height 11
click at [198, 122] on div "ID: 127406095 (37) 83406" at bounding box center [204, 120] width 127 height 17
type input "127406095"
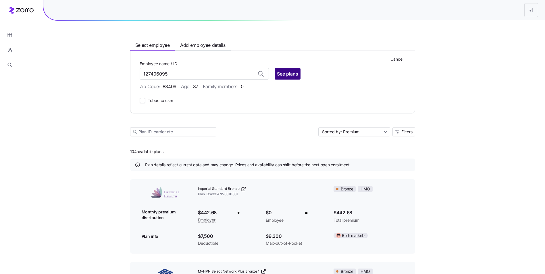
click at [284, 70] on button "See plans" at bounding box center [288, 73] width 26 height 11
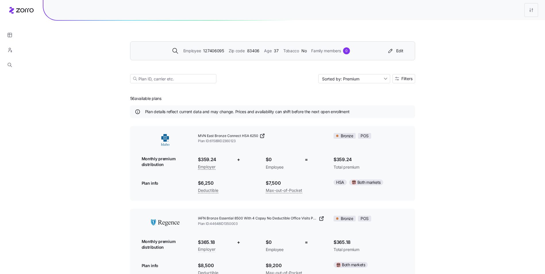
click at [258, 50] on span "83406" at bounding box center [253, 51] width 13 height 6
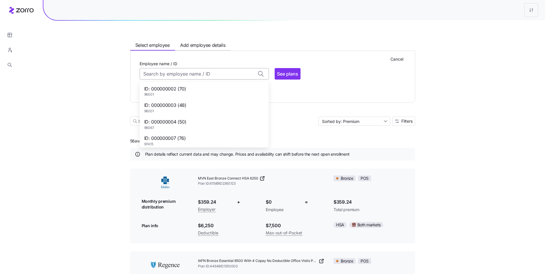
click at [209, 75] on input "Employee name / ID" at bounding box center [204, 73] width 129 height 11
click at [195, 109] on div "ID: 000000003 (48) 96001" at bounding box center [204, 107] width 127 height 17
type input "000000003"
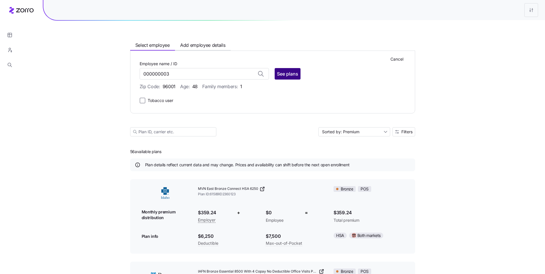
click at [282, 73] on span "See plans" at bounding box center [287, 73] width 21 height 7
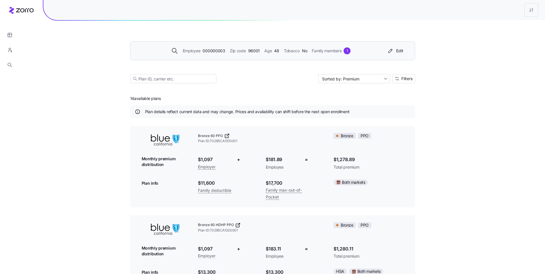
click at [228, 55] on div "Employee 000000003 Zip code 96001 Age [DEMOGRAPHIC_DATA] Tobacco No Family memb…" at bounding box center [271, 50] width 268 height 9
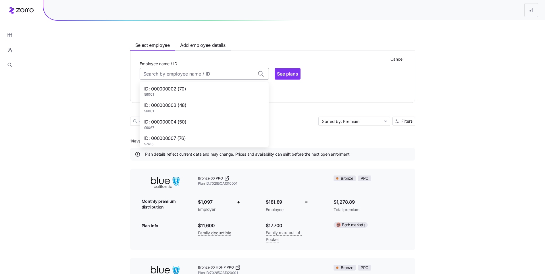
click at [202, 74] on input "Employee name / ID" at bounding box center [204, 73] width 129 height 11
click at [191, 118] on div "ID: 000000004 (50) 96067" at bounding box center [204, 124] width 127 height 17
type input "000000004"
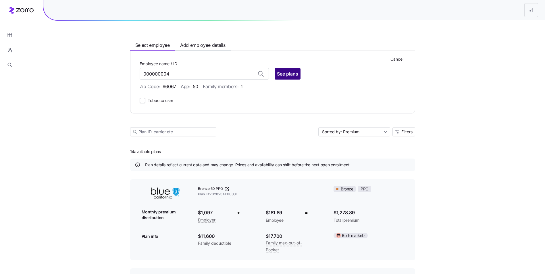
click at [284, 72] on span "See plans" at bounding box center [287, 73] width 21 height 7
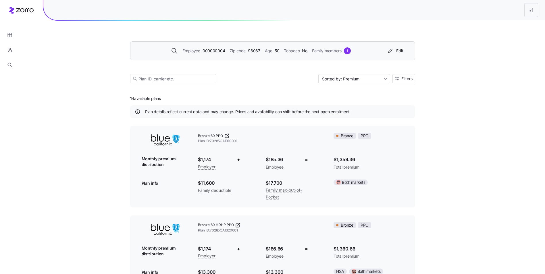
click at [237, 53] on span "Zip code" at bounding box center [238, 51] width 16 height 6
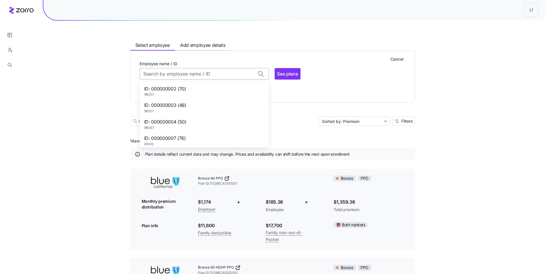
click at [202, 74] on input "Employee name / ID" at bounding box center [204, 73] width 129 height 11
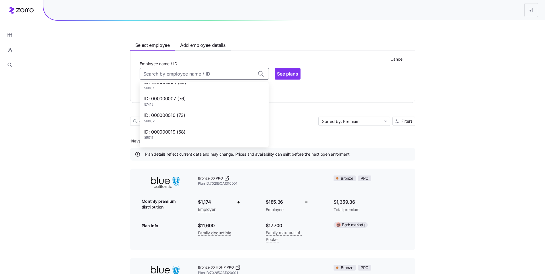
scroll to position [57, 0]
click at [188, 120] on div "ID: 000000019 (58) 89011" at bounding box center [204, 116] width 127 height 17
type input "000000019"
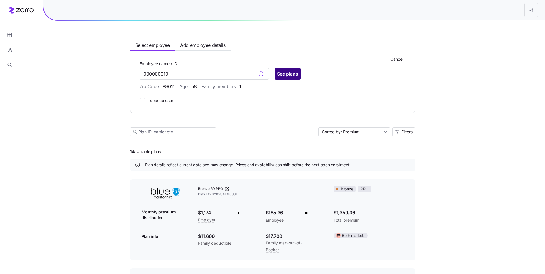
click at [287, 71] on span "See plans" at bounding box center [287, 73] width 21 height 7
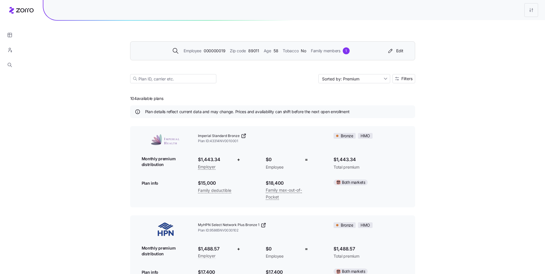
click at [240, 55] on div "Employee 000000019 Zip code 89011 Age [DEMOGRAPHIC_DATA] Tobacco No Family memb…" at bounding box center [271, 50] width 268 height 9
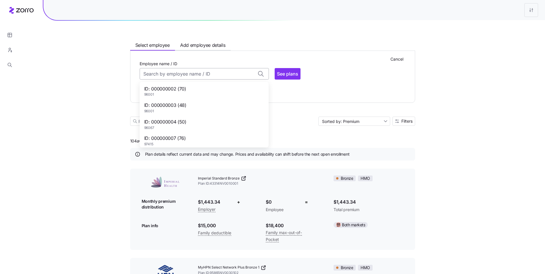
click at [215, 72] on input "Employee name / ID" at bounding box center [204, 73] width 129 height 11
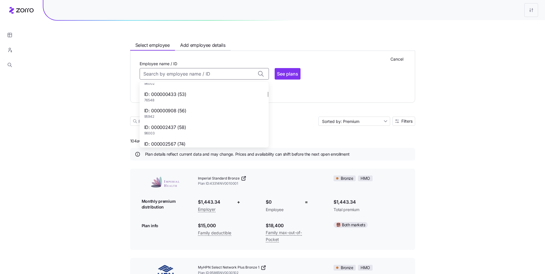
scroll to position [115, 0]
click at [186, 93] on div "ID: 000000433 (53) 76548" at bounding box center [204, 92] width 127 height 17
type input "000000433"
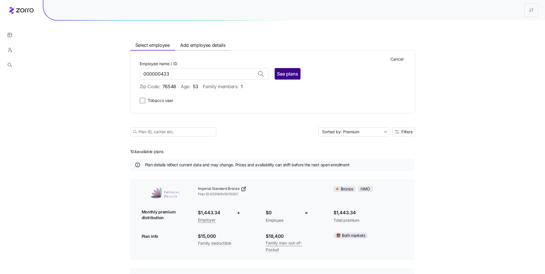
click at [285, 72] on span "See plans" at bounding box center [287, 73] width 21 height 7
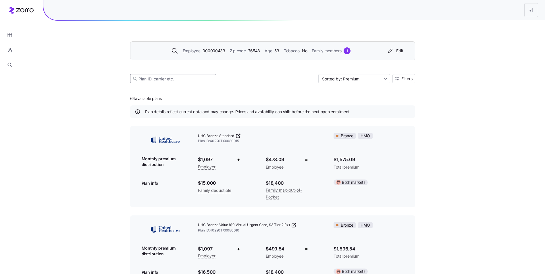
click at [184, 80] on input at bounding box center [173, 78] width 86 height 9
click at [229, 56] on div "Employee 000000433 Zip code 76548 Age [DEMOGRAPHIC_DATA] Tobacco No Family memb…" at bounding box center [272, 50] width 285 height 19
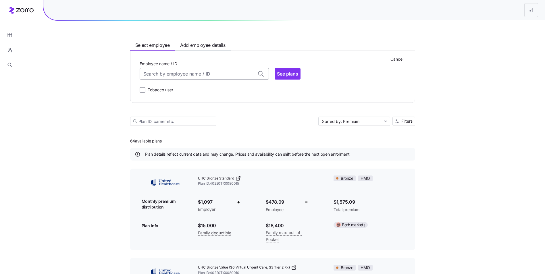
click at [202, 75] on input "Employee name / ID" at bounding box center [204, 73] width 129 height 11
click at [192, 109] on div "ID: 000000908 (56) 95942" at bounding box center [204, 108] width 127 height 17
type input "000000908"
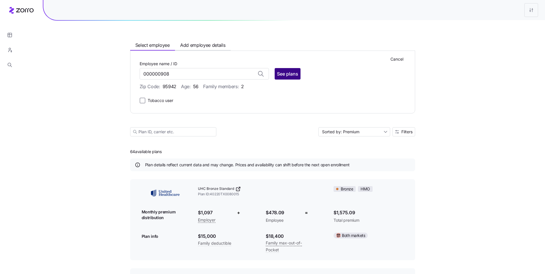
click at [289, 68] on div "See plans" at bounding box center [288, 73] width 26 height 11
click at [288, 71] on span "See plans" at bounding box center [287, 73] width 21 height 7
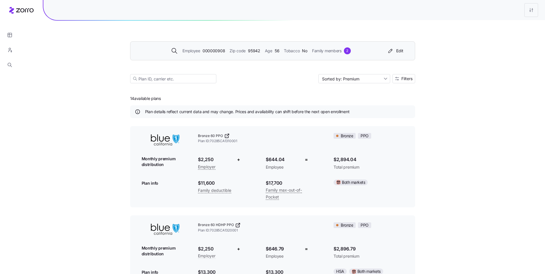
click at [244, 57] on div "Employee 000000908 Zip code 95942 Age [DEMOGRAPHIC_DATA] Tobacco No Family memb…" at bounding box center [272, 50] width 285 height 19
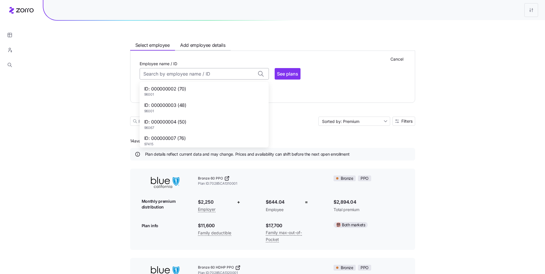
click at [209, 73] on input "Employee name / ID" at bounding box center [204, 73] width 129 height 11
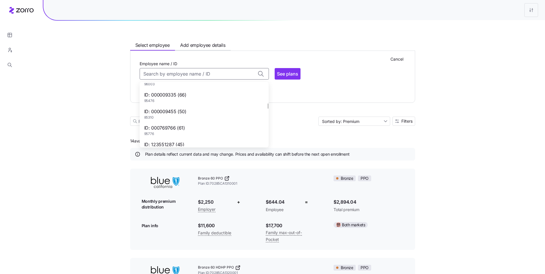
scroll to position [287, 0]
click at [199, 113] on div "ID: 123551287 (45) 91786" at bounding box center [204, 118] width 127 height 17
type input "123551287"
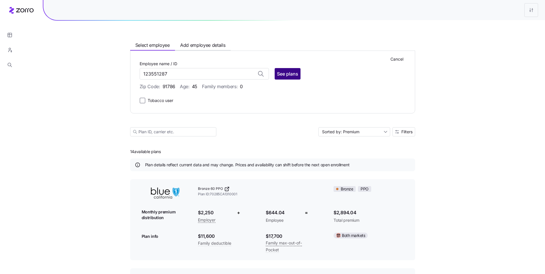
click at [281, 74] on span "See plans" at bounding box center [287, 73] width 21 height 7
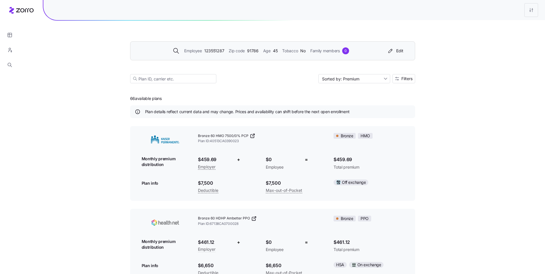
click at [258, 55] on div "Employee 123551287 Zip code 91786 Age [DEMOGRAPHIC_DATA] Tobacco No Family memb…" at bounding box center [271, 50] width 268 height 9
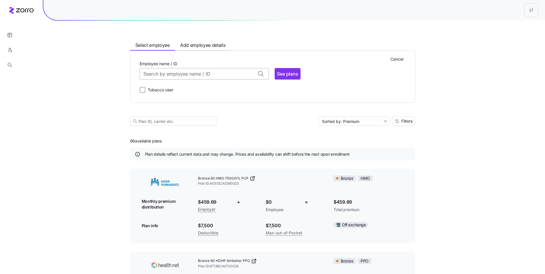
click at [196, 76] on input "Employee name / ID" at bounding box center [204, 73] width 129 height 11
click at [194, 119] on div "ID: 123872912 (30) 92703" at bounding box center [204, 123] width 127 height 17
type input "123872912"
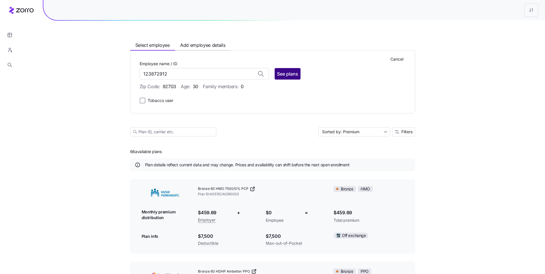
click at [285, 74] on span "See plans" at bounding box center [287, 73] width 21 height 7
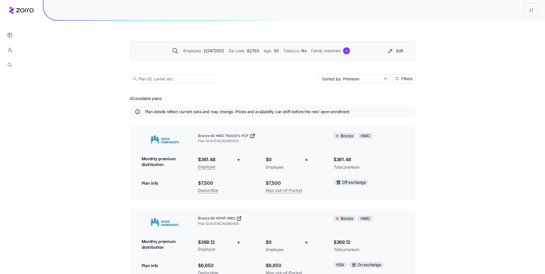
click at [249, 56] on div "Employee 123872912 Zip code 92703 Age [DEMOGRAPHIC_DATA] Tobacco No Family memb…" at bounding box center [272, 50] width 285 height 19
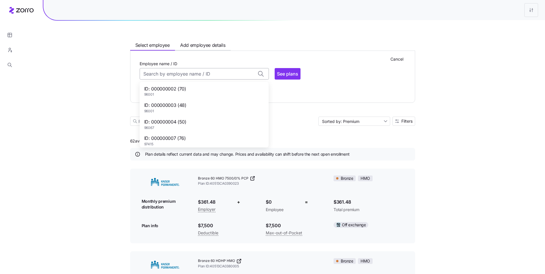
click at [188, 76] on input "Employee name / ID" at bounding box center [204, 73] width 129 height 11
click at [193, 134] on div "ID: 127461428 (62) 85339" at bounding box center [204, 136] width 127 height 17
type input "127461428"
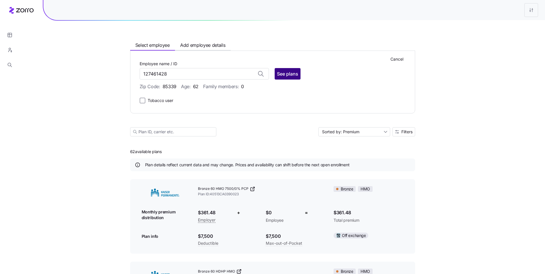
click at [284, 70] on button "See plans" at bounding box center [288, 73] width 26 height 11
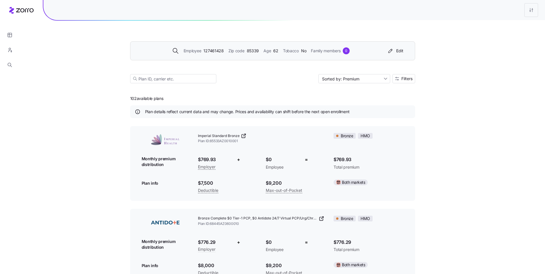
click at [223, 52] on span "127461428" at bounding box center [213, 51] width 20 height 6
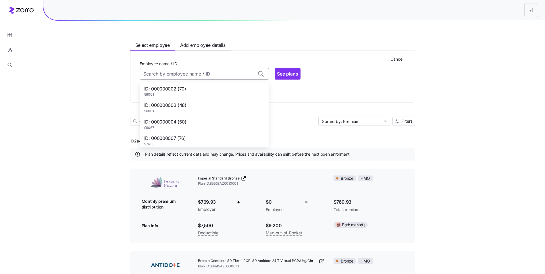
click at [194, 74] on input "Employee name / ID" at bounding box center [204, 73] width 129 height 11
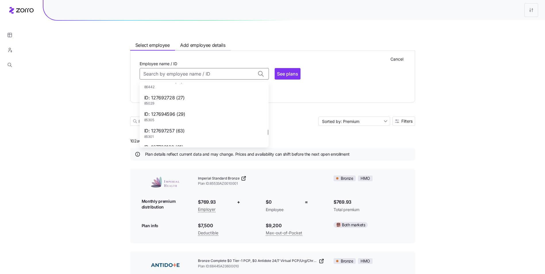
scroll to position [747, 0]
click at [199, 108] on div "ID: 130584664 (41) 89108" at bounding box center [204, 105] width 127 height 17
type input "130584664"
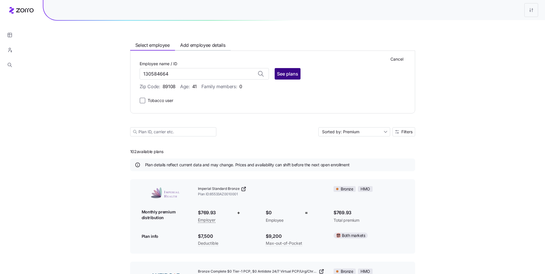
click at [286, 75] on span "See plans" at bounding box center [287, 73] width 21 height 7
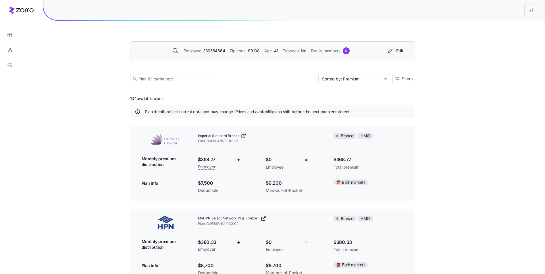
click at [247, 55] on div "Employee 130584664 Zip code 89108 Age [DEMOGRAPHIC_DATA] Tobacco No Family memb…" at bounding box center [271, 50] width 268 height 9
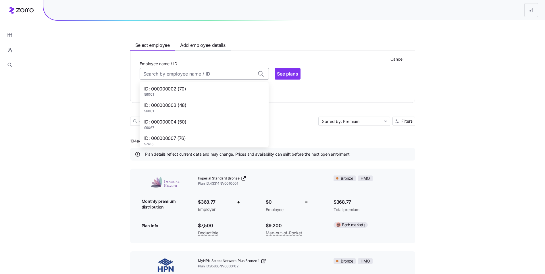
click at [209, 72] on input "Employee name / ID" at bounding box center [204, 73] width 129 height 11
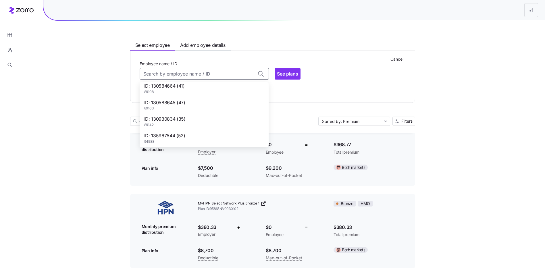
click at [183, 136] on span "ID: 135967544 (52)" at bounding box center [164, 135] width 41 height 7
type input "135967544"
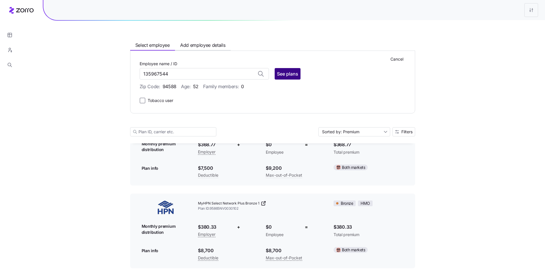
click at [284, 73] on span "See plans" at bounding box center [287, 73] width 21 height 7
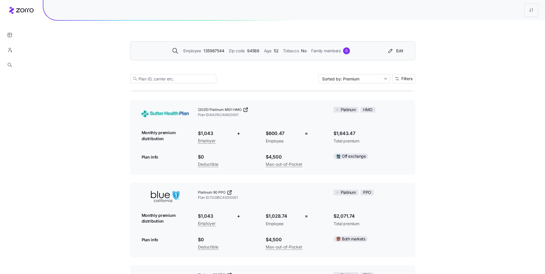
scroll to position [2901, 0]
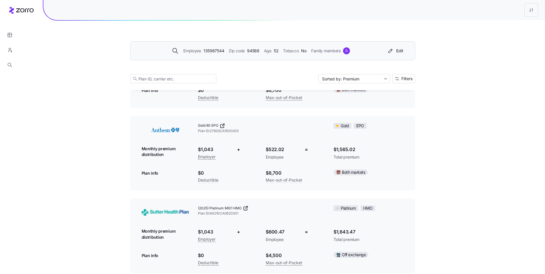
click at [228, 207] on span "(2025) Platinum MI01 HMO" at bounding box center [220, 208] width 44 height 5
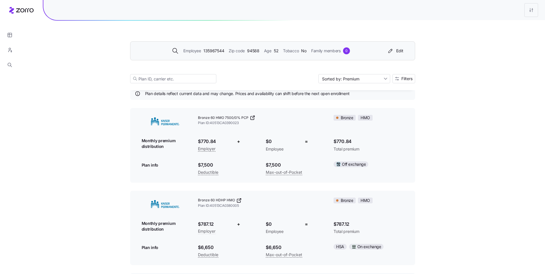
scroll to position [0, 0]
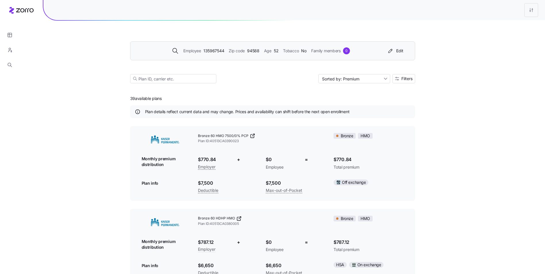
click at [258, 50] on span "94588" at bounding box center [253, 51] width 12 height 6
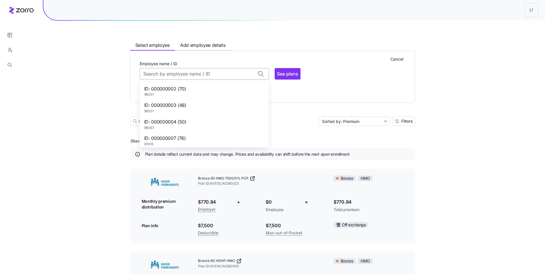
click at [194, 73] on input "Employee name / ID" at bounding box center [204, 73] width 129 height 11
click at [186, 95] on div "ID: 000000004 (50) 96067" at bounding box center [204, 95] width 127 height 17
type input "000000004"
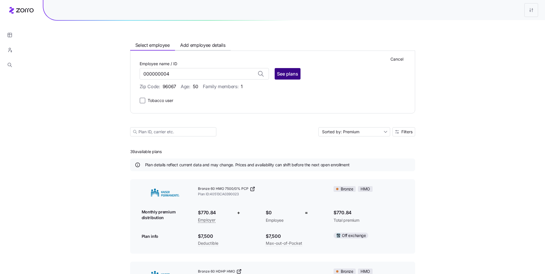
click at [283, 74] on span "See plans" at bounding box center [287, 73] width 21 height 7
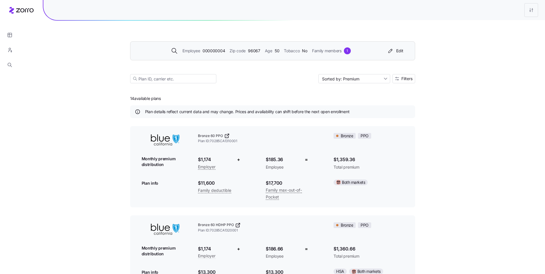
click at [272, 57] on div "Employee 000000004 Zip code 96067 Age [DEMOGRAPHIC_DATA] Tobacco No Family memb…" at bounding box center [272, 50] width 285 height 19
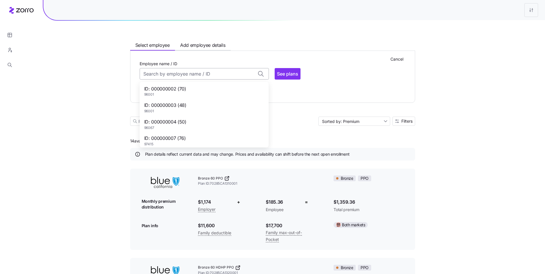
click at [200, 77] on input "Employee name / ID" at bounding box center [204, 73] width 129 height 11
click at [193, 111] on div "ID: 000000007 (76) 97415" at bounding box center [204, 112] width 127 height 17
type input "000000007"
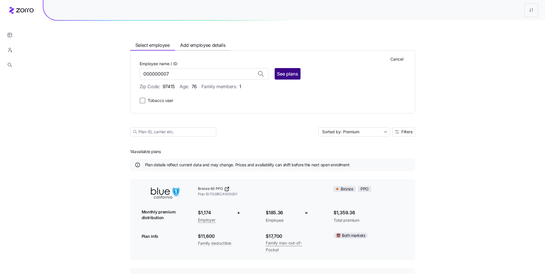
click at [276, 75] on button "See plans" at bounding box center [288, 73] width 26 height 11
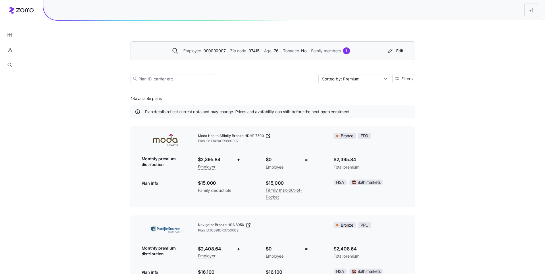
click at [240, 53] on span "Zip code" at bounding box center [238, 51] width 16 height 6
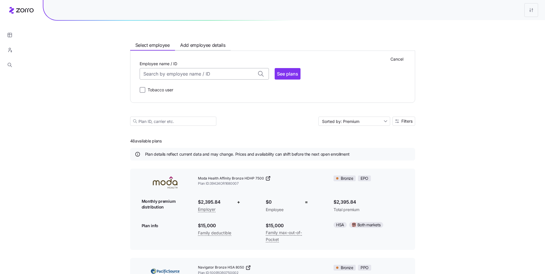
click at [203, 76] on input "Employee name / ID" at bounding box center [204, 73] width 129 height 11
click at [191, 116] on div "ID: 000002567 (74) 95765" at bounding box center [204, 113] width 127 height 17
type input "000002567"
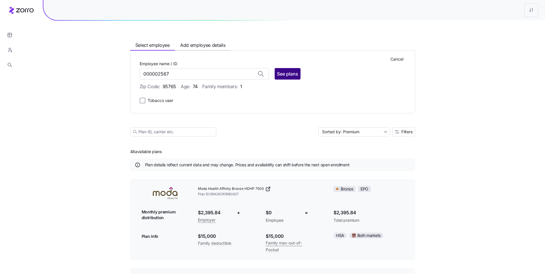
click at [282, 72] on span "See plans" at bounding box center [287, 73] width 21 height 7
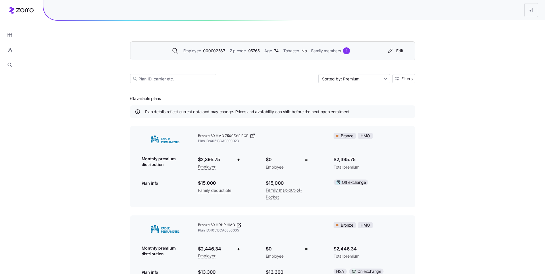
click at [224, 51] on span "000002567" at bounding box center [214, 51] width 22 height 6
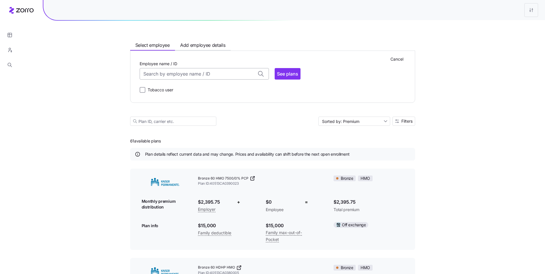
click at [205, 74] on input "Employee name / ID" at bounding box center [204, 73] width 129 height 11
click at [194, 111] on div "ID: 000000908 (56) 95942" at bounding box center [204, 108] width 127 height 17
type input "000000908"
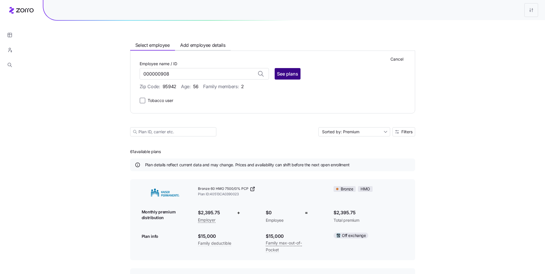
click at [283, 69] on button "See plans" at bounding box center [288, 73] width 26 height 11
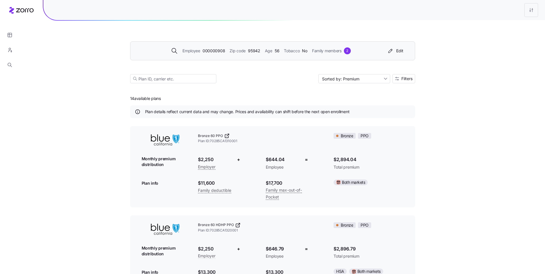
click at [232, 54] on div "Employee 000000908 Zip code 95942 Age [DEMOGRAPHIC_DATA] Tobacco No Family memb…" at bounding box center [260, 50] width 247 height 7
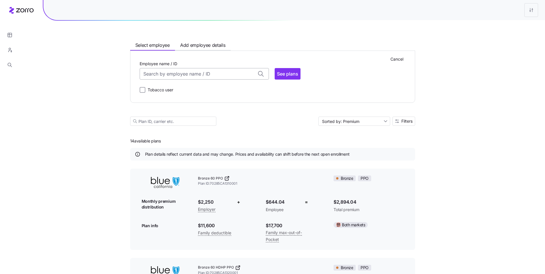
click at [212, 79] on input "Employee name / ID" at bounding box center [204, 73] width 129 height 11
click at [189, 127] on div "ID: 000009335 (66) 95476" at bounding box center [204, 126] width 127 height 17
type input "000009335"
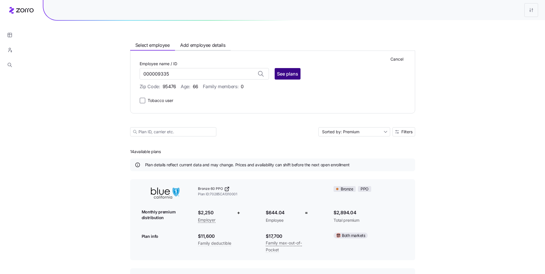
click at [283, 72] on span "See plans" at bounding box center [287, 73] width 21 height 7
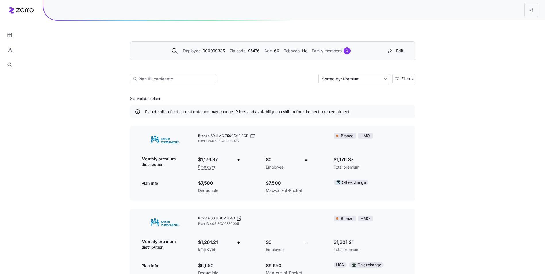
click at [253, 51] on span "95476" at bounding box center [254, 51] width 12 height 6
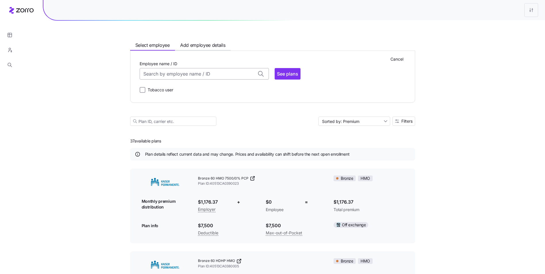
click at [205, 72] on input "Employee name / ID" at bounding box center [204, 73] width 129 height 11
click at [183, 105] on span "89044" at bounding box center [164, 104] width 40 height 5
type input "000006711"
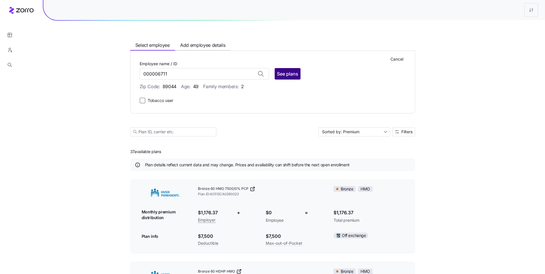
click at [292, 71] on span "See plans" at bounding box center [287, 73] width 21 height 7
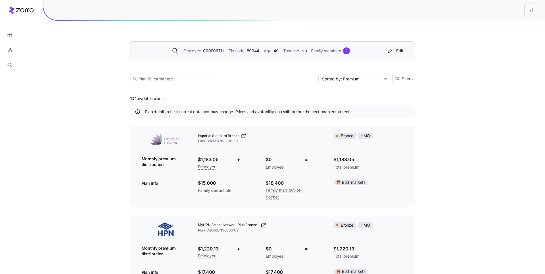
click at [251, 49] on span "89044" at bounding box center [253, 51] width 13 height 6
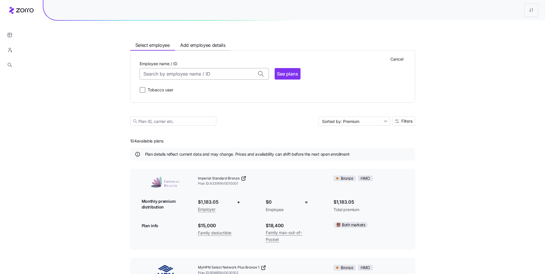
click at [198, 74] on input "Employee name / ID" at bounding box center [204, 73] width 129 height 11
click at [175, 118] on span "85310" at bounding box center [165, 117] width 42 height 5
type input "000009455"
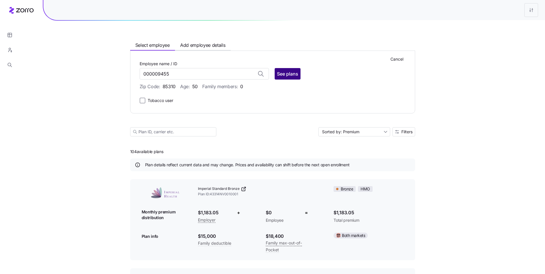
click at [284, 72] on span "See plans" at bounding box center [287, 73] width 21 height 7
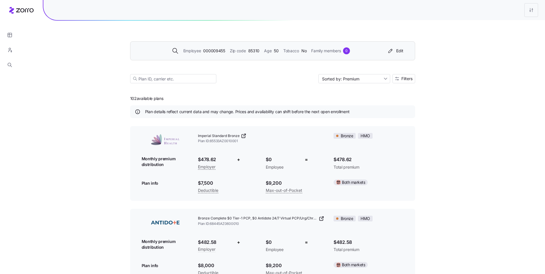
click at [271, 57] on div "Employee 000009455 Zip code 85310 Age [DEMOGRAPHIC_DATA] Tobacco No Family memb…" at bounding box center [272, 50] width 285 height 19
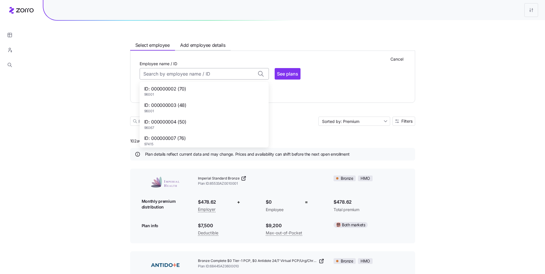
click at [207, 73] on input "Employee name / ID" at bounding box center [204, 73] width 129 height 11
click at [199, 101] on div "ID: 123872912 (30) 92703" at bounding box center [204, 94] width 127 height 17
type input "123872912"
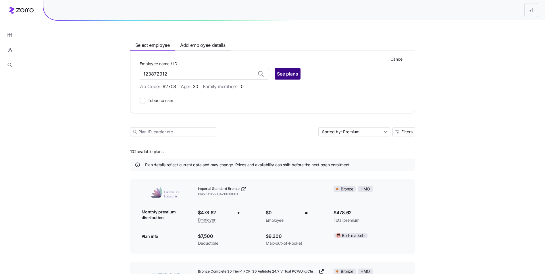
click at [285, 72] on span "See plans" at bounding box center [287, 73] width 21 height 7
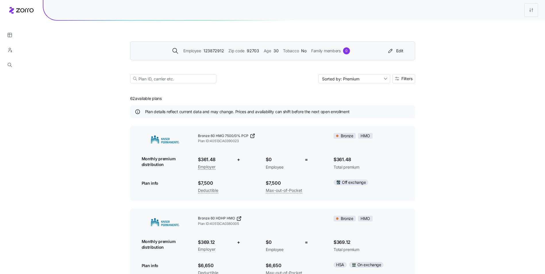
click at [227, 56] on div "Employee 123872912 Zip code 92703 Age [DEMOGRAPHIC_DATA] Tobacco No Family memb…" at bounding box center [272, 50] width 285 height 19
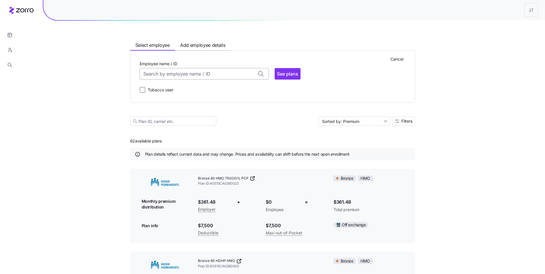
click at [202, 74] on input "Employee name / ID" at bounding box center [204, 73] width 129 height 11
click at [197, 120] on div "ID: 130582607 (49) 89011" at bounding box center [204, 117] width 127 height 17
type input "130582607"
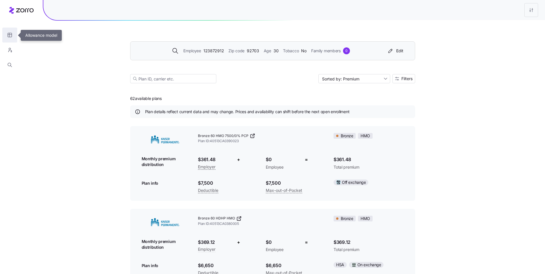
click at [10, 38] on icon "button" at bounding box center [9, 35] width 5 height 6
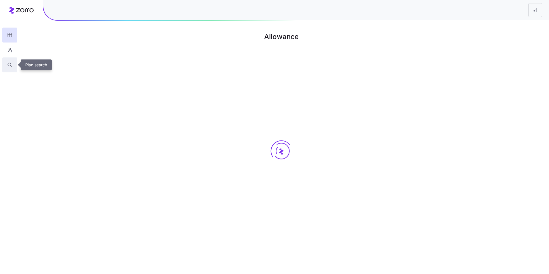
click at [14, 61] on button "button" at bounding box center [9, 64] width 15 height 15
